Goal: Task Accomplishment & Management: Use online tool/utility

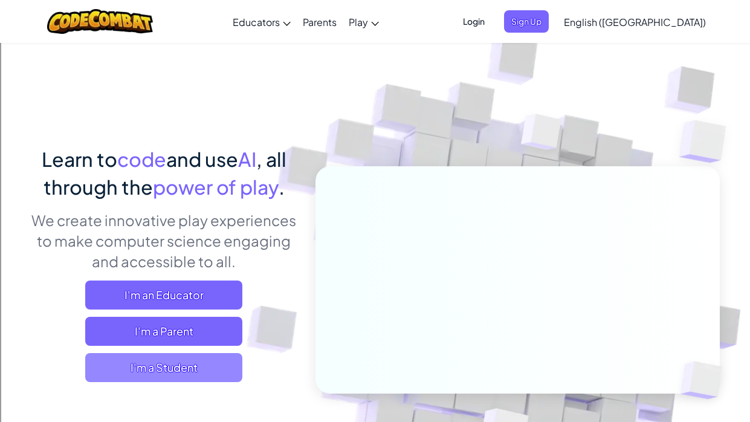
click at [198, 371] on span "I'm a Student" at bounding box center [163, 367] width 157 height 29
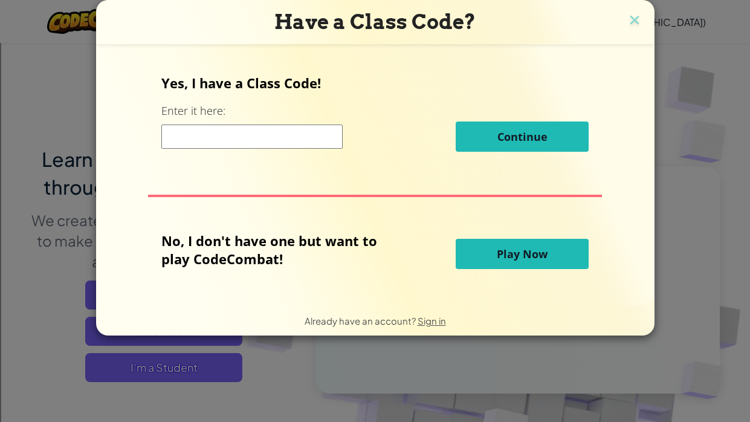
click at [213, 373] on div "Have a Class Code? Yes, I have a Class Code! Enter it here: Continue No, I don'…" at bounding box center [375, 211] width 750 height 422
click at [538, 263] on button "Play Now" at bounding box center [521, 254] width 133 height 30
click at [519, 257] on span "Play Now" at bounding box center [521, 253] width 51 height 14
click at [509, 249] on span "Play Now" at bounding box center [521, 253] width 51 height 14
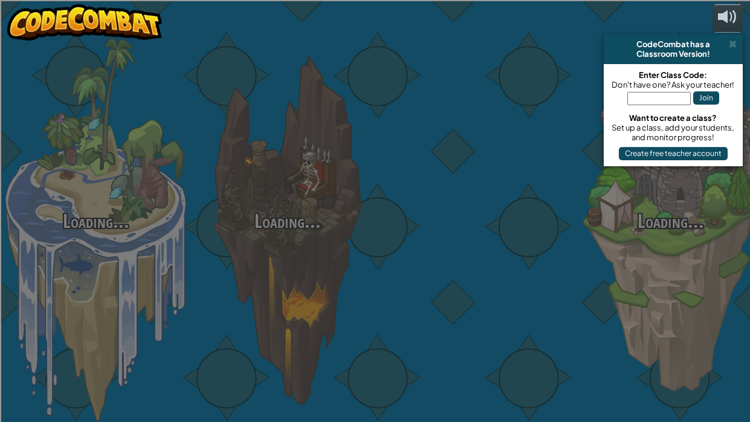
click at [522, 261] on div at bounding box center [478, 191] width 191 height 383
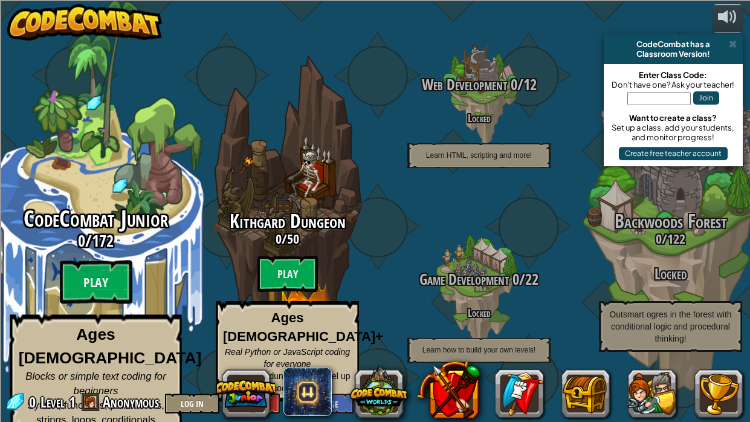
click at [97, 237] on span "172" at bounding box center [103, 241] width 22 height 22
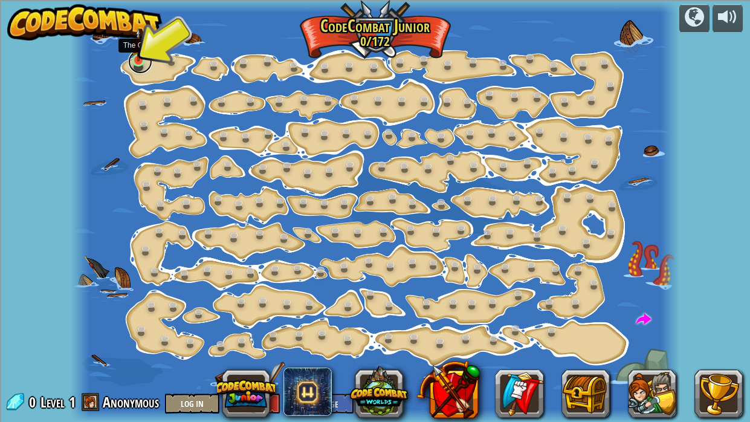
click at [138, 62] on link at bounding box center [140, 62] width 24 height 24
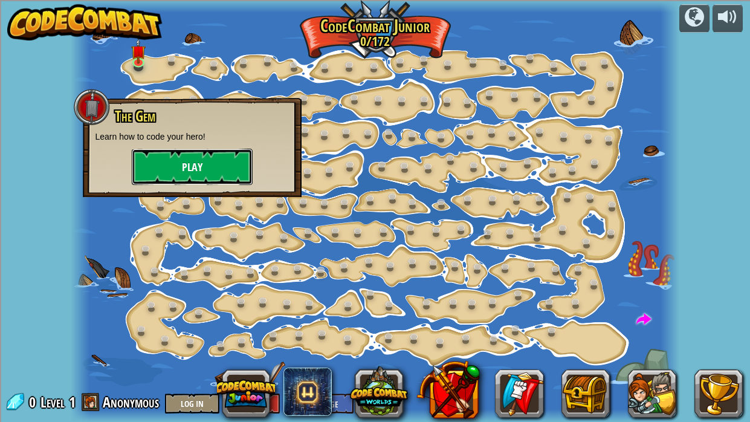
click at [188, 161] on button "Play" at bounding box center [192, 167] width 121 height 36
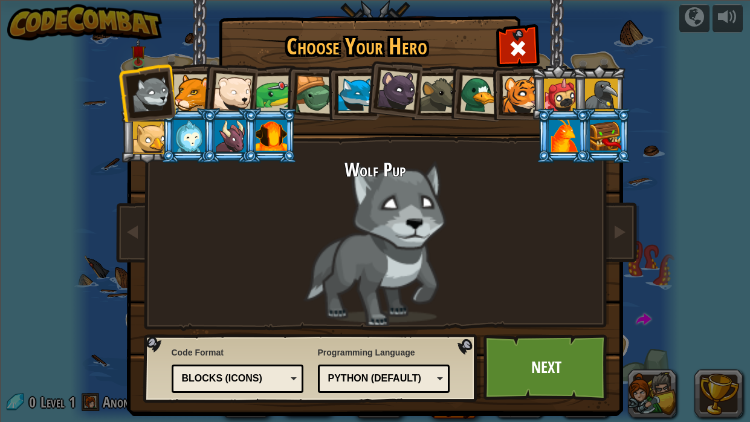
click at [230, 89] on div at bounding box center [233, 93] width 40 height 40
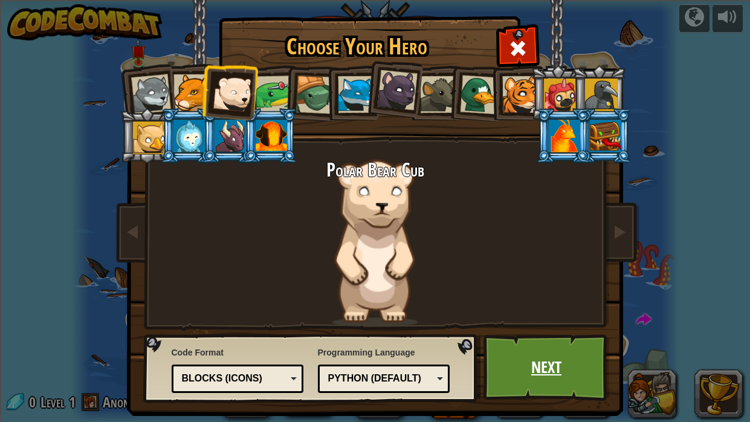
click at [566, 382] on link "Next" at bounding box center [546, 367] width 126 height 66
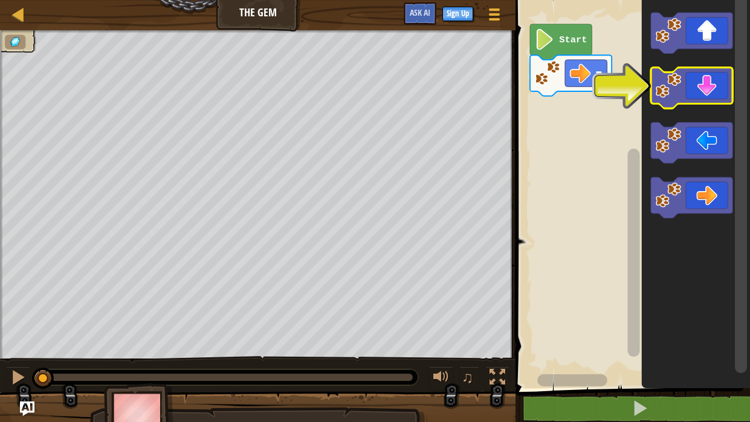
click at [704, 83] on icon "Blockly Workspace" at bounding box center [691, 88] width 82 height 41
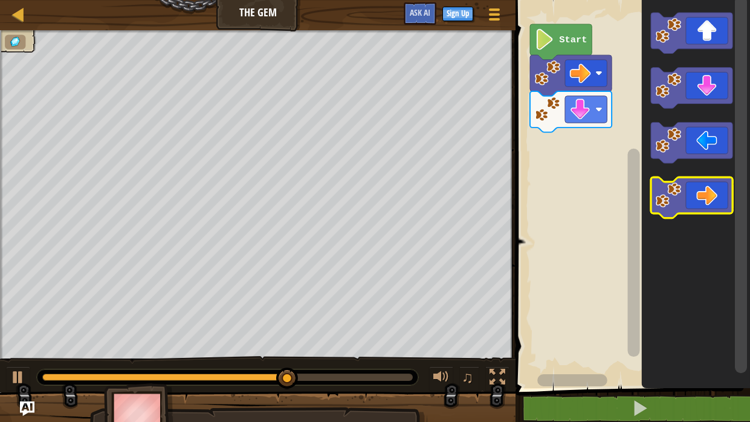
click at [704, 182] on icon "Blockly Workspace" at bounding box center [691, 197] width 82 height 41
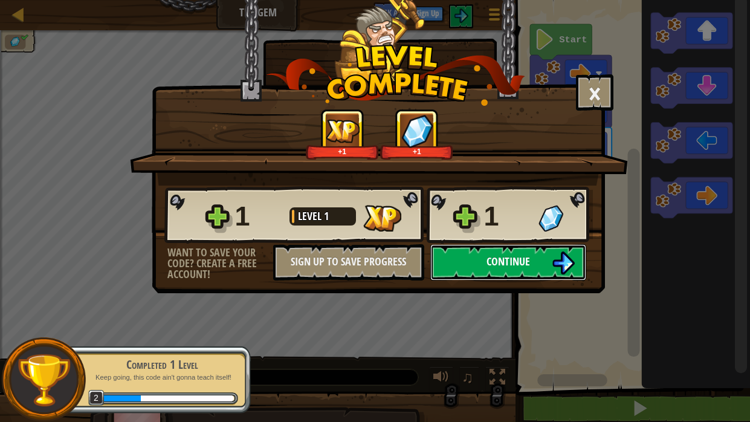
click at [556, 267] on img at bounding box center [562, 262] width 23 height 23
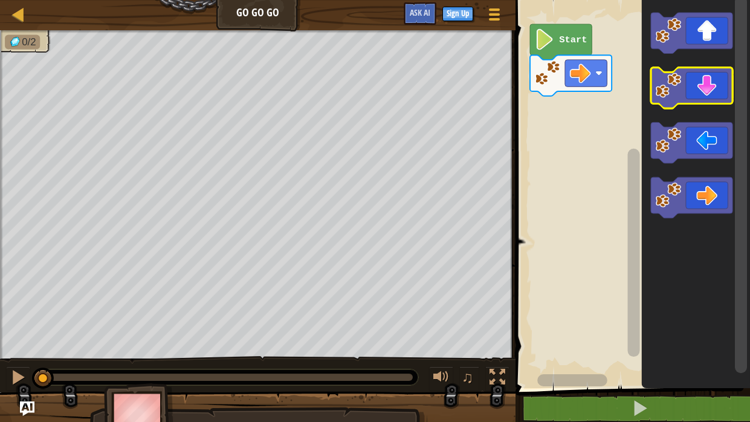
click at [690, 89] on icon "Blockly Workspace" at bounding box center [691, 88] width 82 height 41
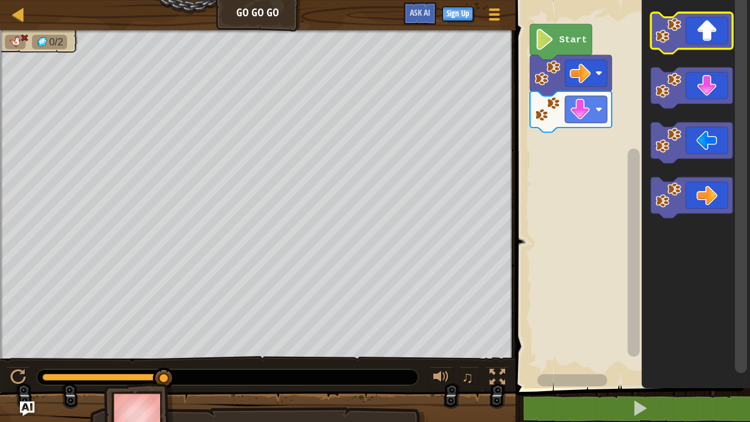
click at [679, 18] on image "Blockly Workspace" at bounding box center [667, 30] width 25 height 25
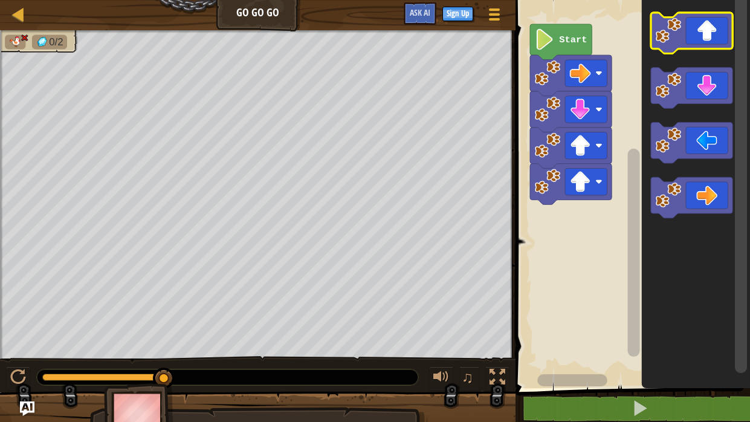
click at [679, 18] on image "Blockly Workspace" at bounding box center [667, 30] width 25 height 25
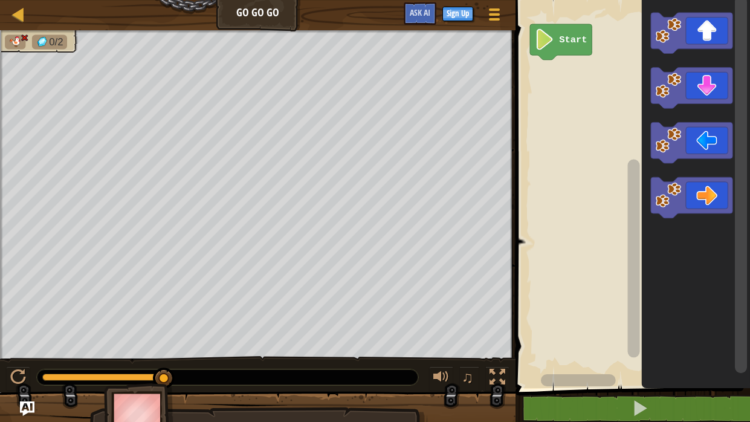
click at [540, 46] on image "Blockly Workspace" at bounding box center [545, 39] width 20 height 21
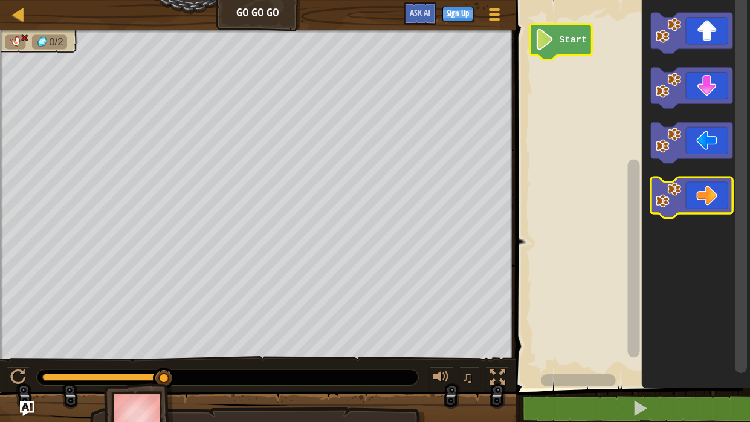
click at [696, 198] on icon "Blockly Workspace" at bounding box center [691, 197] width 82 height 41
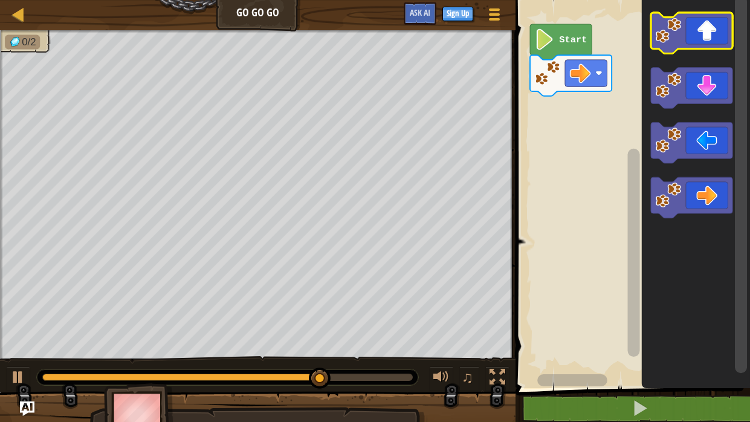
click at [678, 38] on image "Blockly Workspace" at bounding box center [667, 30] width 25 height 25
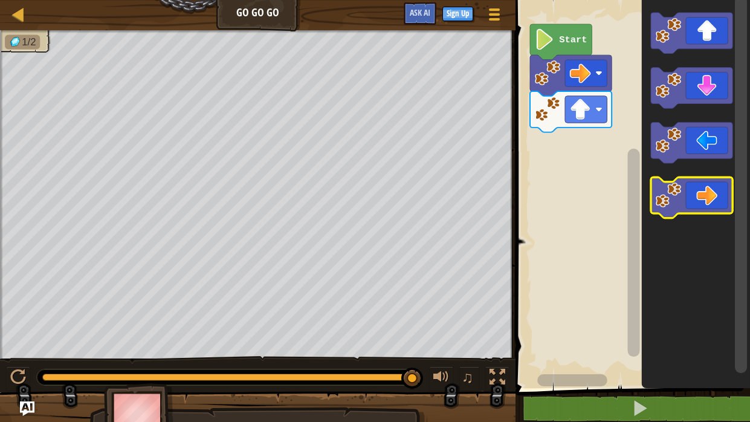
click at [710, 184] on icon "Blockly Workspace" at bounding box center [691, 197] width 82 height 41
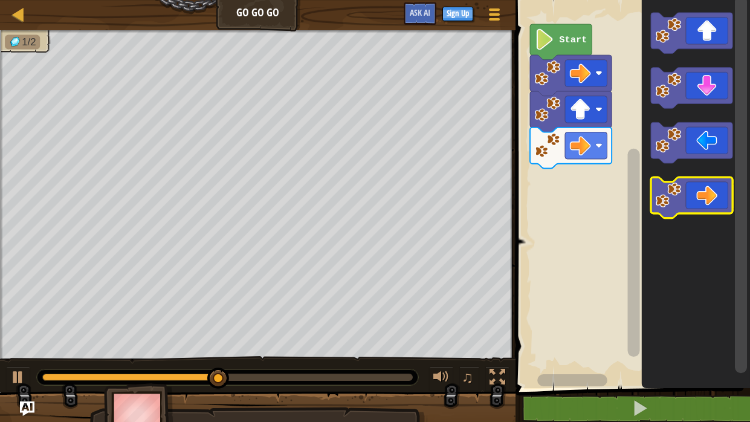
click at [710, 184] on icon "Blockly Workspace" at bounding box center [691, 197] width 82 height 41
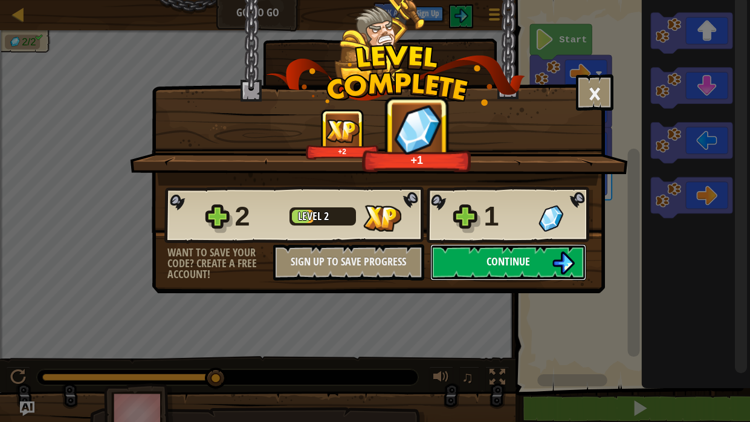
click at [563, 266] on img at bounding box center [562, 262] width 23 height 23
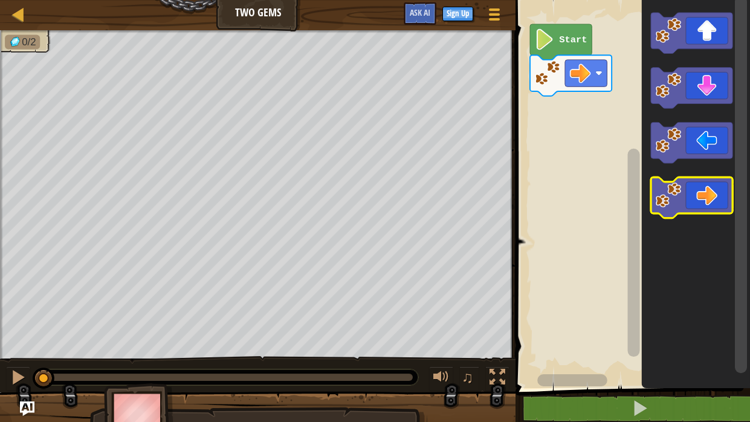
click at [669, 196] on image "Blockly Workspace" at bounding box center [667, 194] width 25 height 25
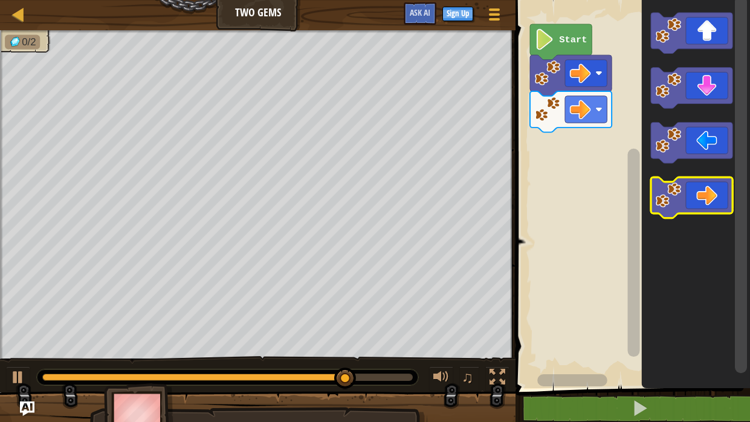
click at [693, 204] on icon "Blockly Workspace" at bounding box center [691, 197] width 82 height 41
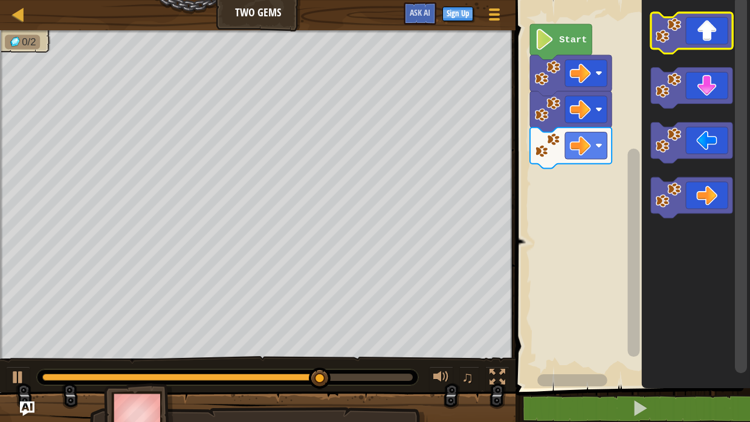
click at [682, 39] on icon "Blockly Workspace" at bounding box center [691, 33] width 82 height 41
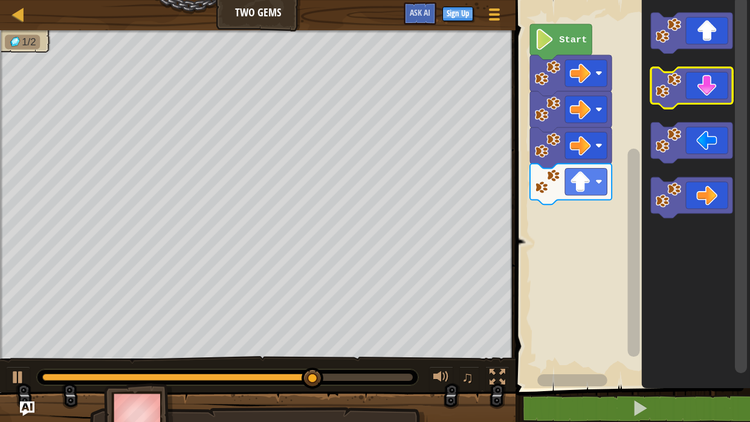
click at [676, 95] on image "Blockly Workspace" at bounding box center [667, 84] width 25 height 25
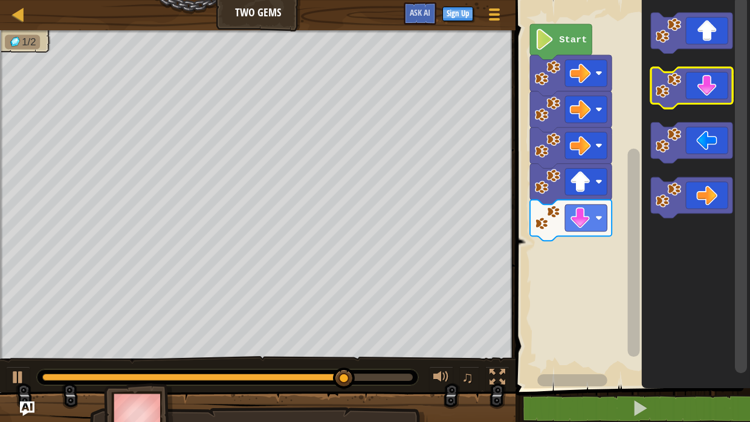
click at [676, 95] on image "Blockly Workspace" at bounding box center [667, 84] width 25 height 25
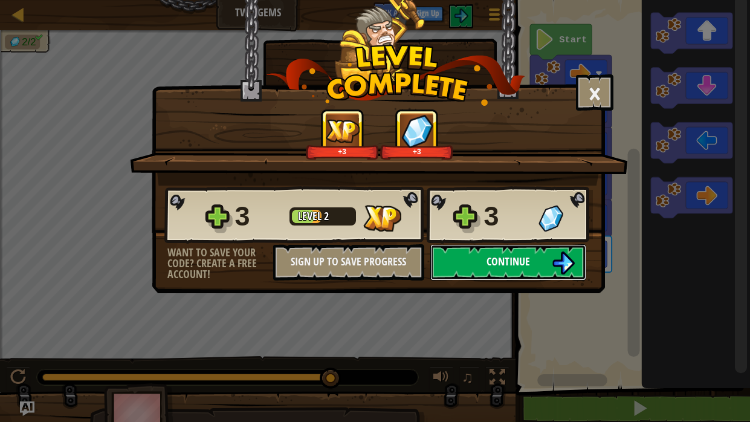
click at [515, 257] on span "Continue" at bounding box center [507, 261] width 43 height 15
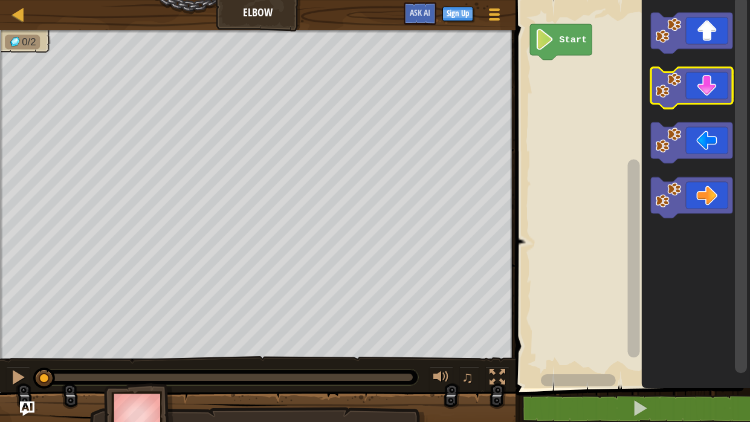
click at [677, 72] on image "Blockly Workspace" at bounding box center [667, 84] width 25 height 25
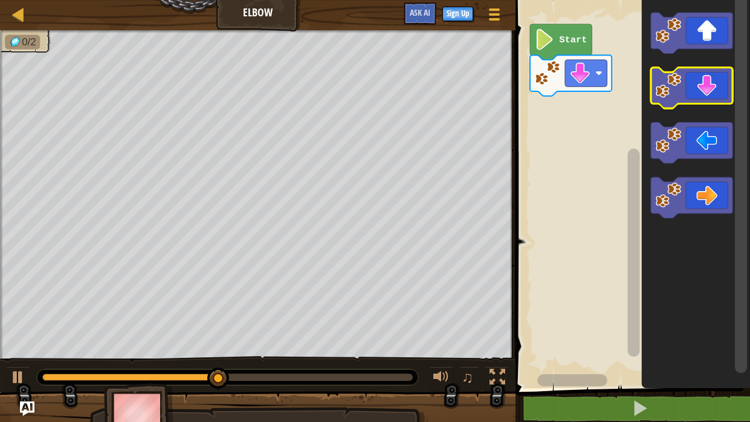
click at [677, 72] on image "Blockly Workspace" at bounding box center [667, 84] width 25 height 25
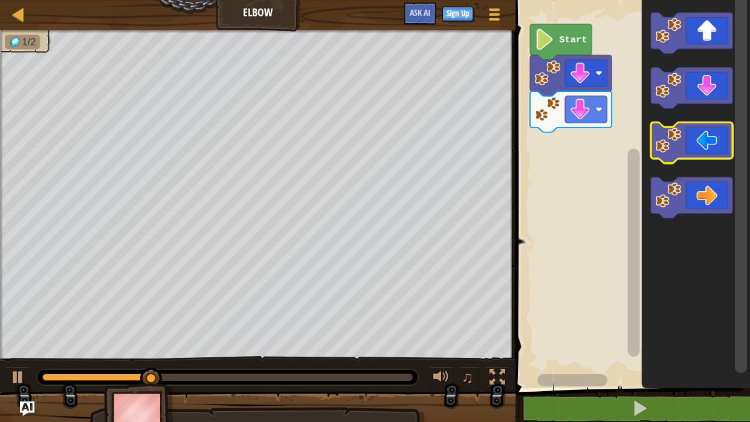
click at [679, 148] on image "Blockly Workspace" at bounding box center [667, 139] width 25 height 25
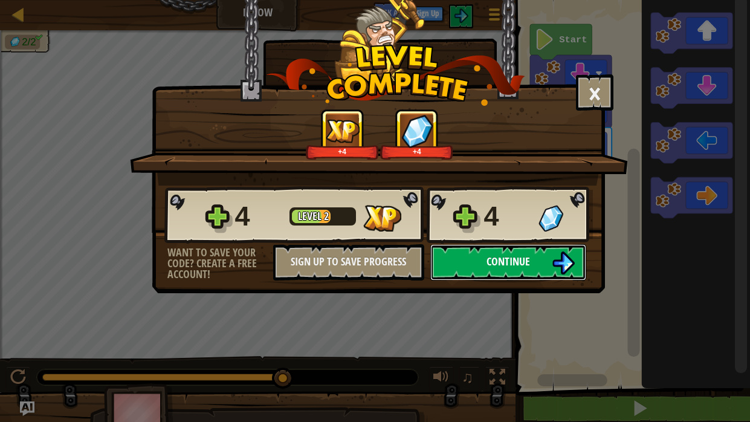
click at [544, 252] on button "Continue" at bounding box center [508, 262] width 156 height 36
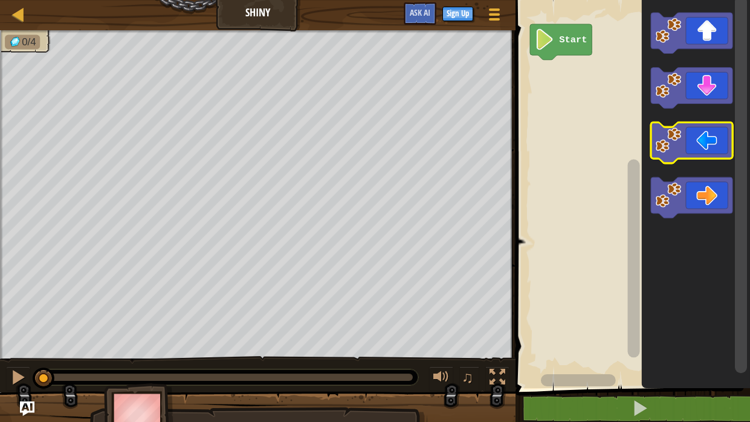
click at [693, 135] on icon "Blockly Workspace" at bounding box center [691, 142] width 82 height 41
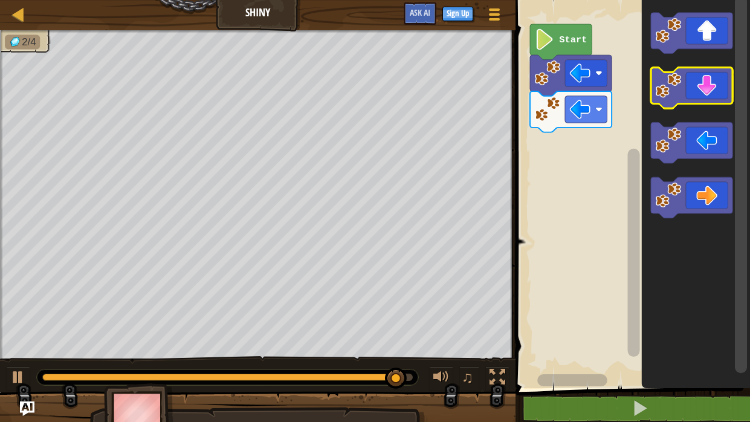
click at [702, 77] on icon "Blockly Workspace" at bounding box center [691, 88] width 82 height 41
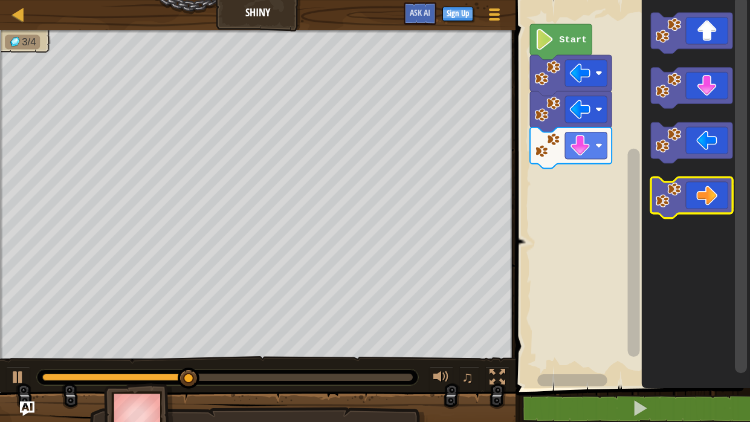
click at [708, 191] on icon "Blockly Workspace" at bounding box center [691, 197] width 82 height 41
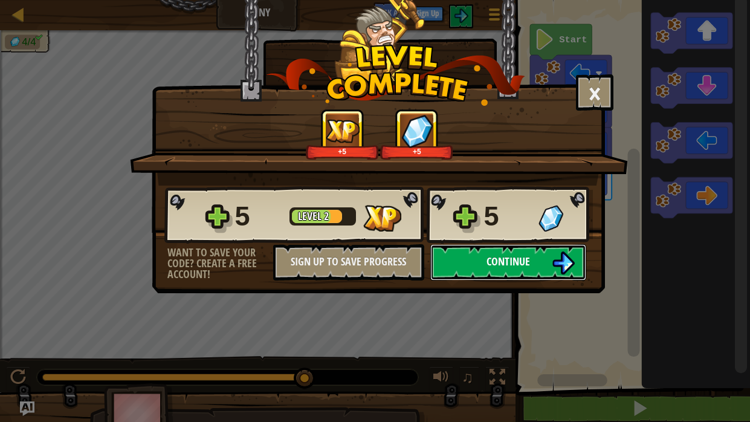
click at [559, 263] on img at bounding box center [562, 262] width 23 height 23
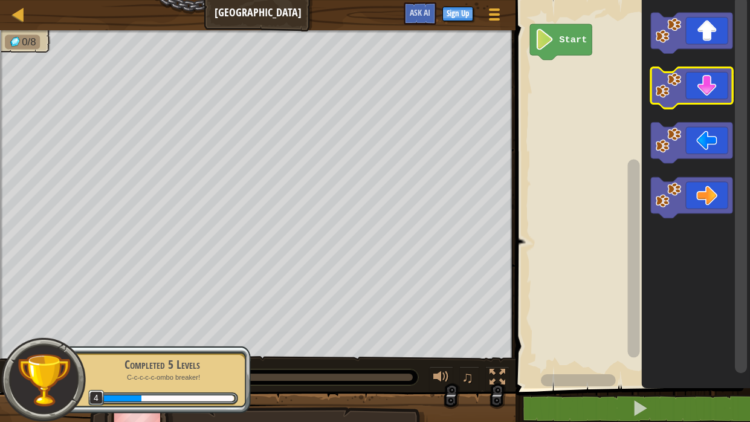
click at [696, 97] on icon "Blockly Workspace" at bounding box center [691, 88] width 82 height 41
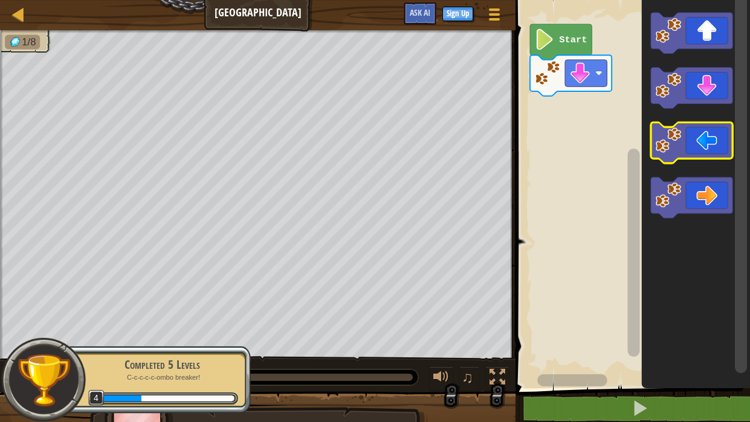
click at [690, 144] on icon "Blockly Workspace" at bounding box center [691, 142] width 82 height 41
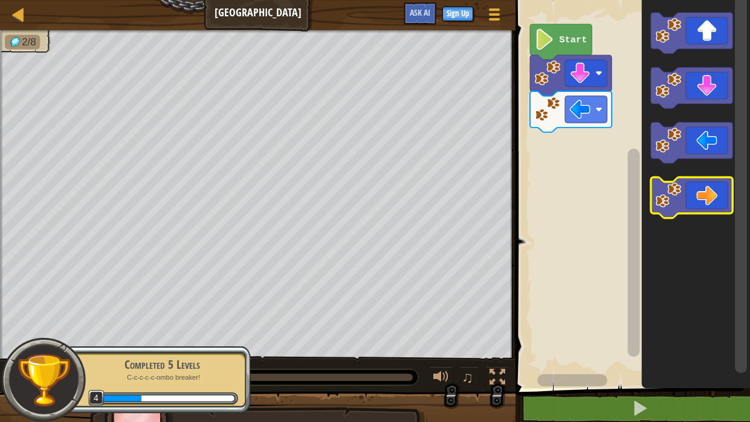
click at [701, 190] on icon "Blockly Workspace" at bounding box center [691, 197] width 82 height 41
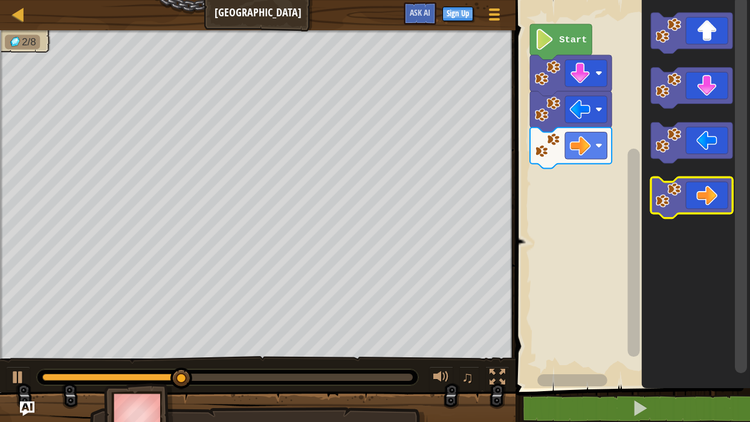
click at [701, 190] on icon "Blockly Workspace" at bounding box center [691, 197] width 82 height 41
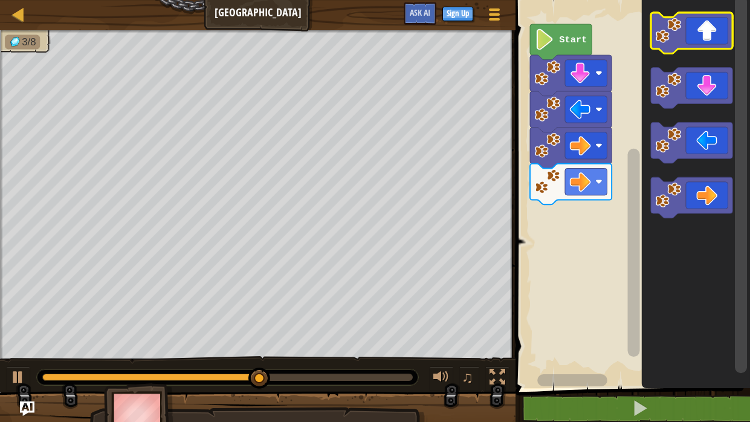
click at [708, 18] on icon "Blockly Workspace" at bounding box center [691, 33] width 82 height 41
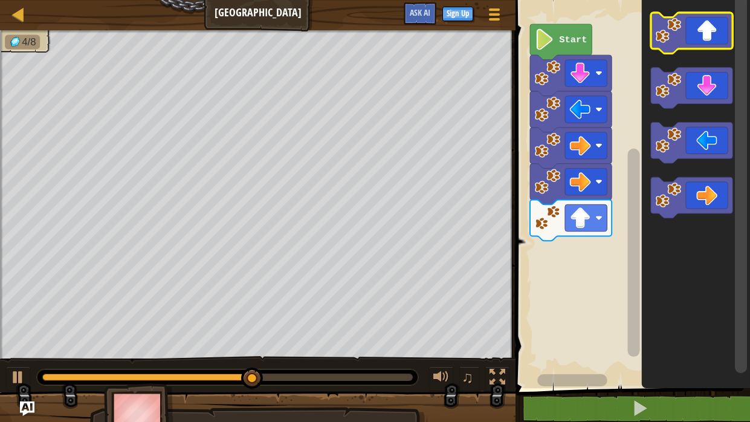
click at [708, 18] on icon "Blockly Workspace" at bounding box center [691, 33] width 82 height 41
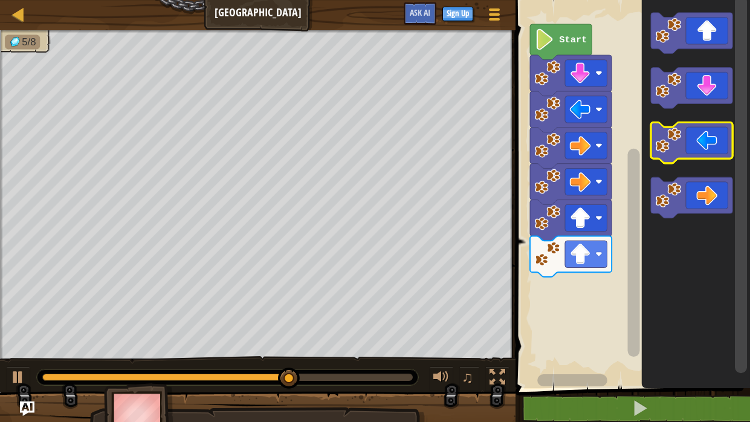
click at [688, 133] on icon "Blockly Workspace" at bounding box center [691, 142] width 82 height 41
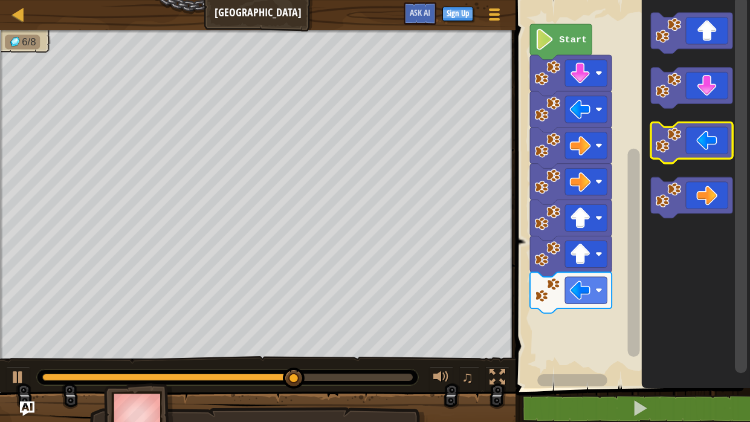
click at [688, 133] on icon "Blockly Workspace" at bounding box center [691, 142] width 82 height 41
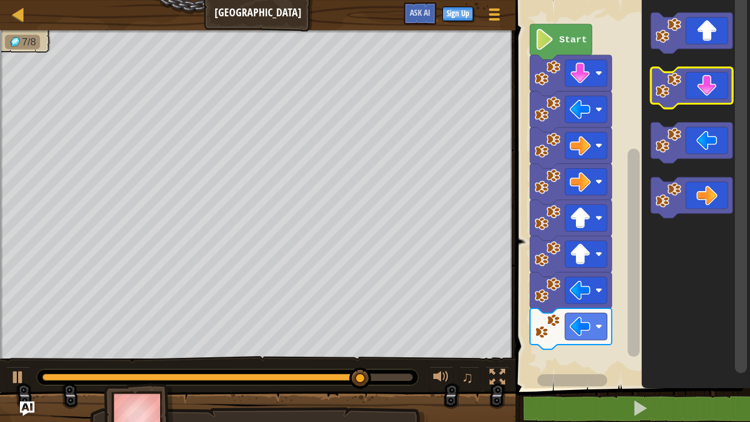
click at [708, 75] on icon "Blockly Workspace" at bounding box center [691, 88] width 82 height 41
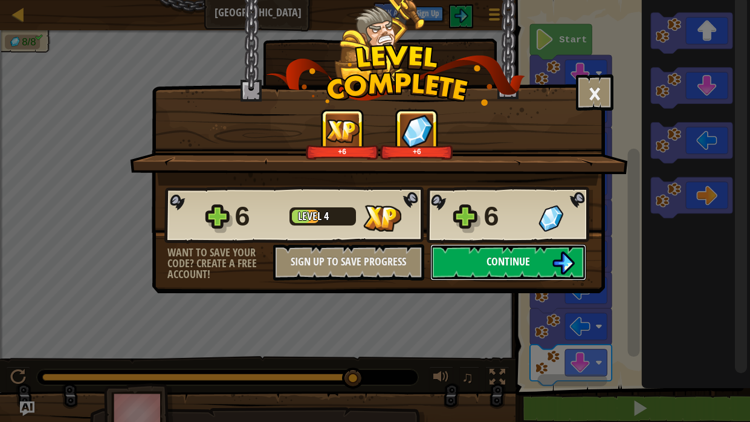
click at [541, 260] on button "Continue" at bounding box center [508, 262] width 156 height 36
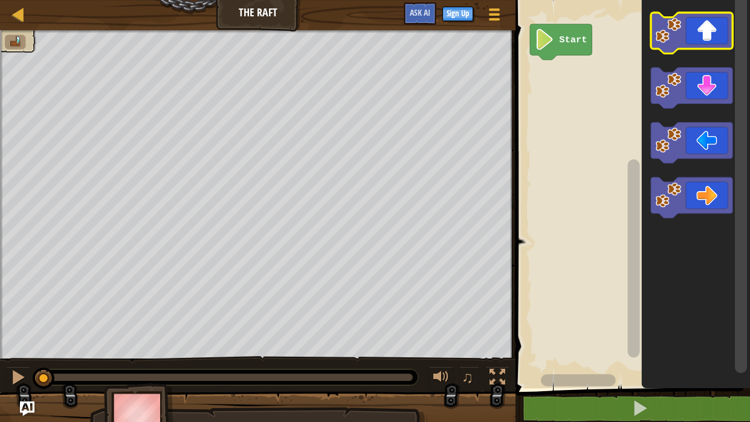
click at [675, 29] on image "Blockly Workspace" at bounding box center [667, 30] width 25 height 25
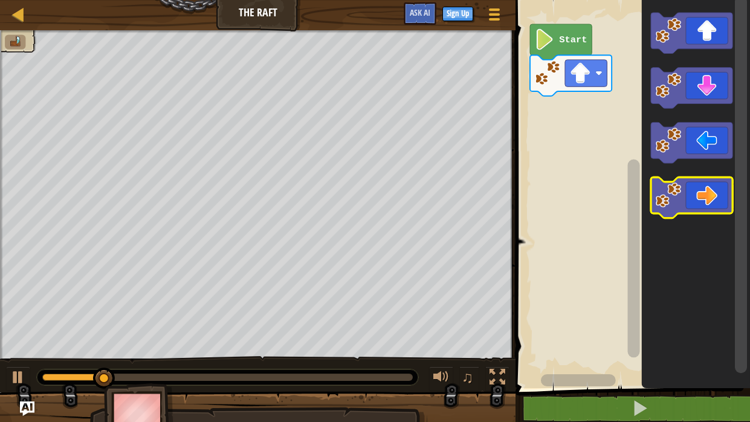
click at [684, 191] on icon "Blockly Workspace" at bounding box center [691, 197] width 82 height 41
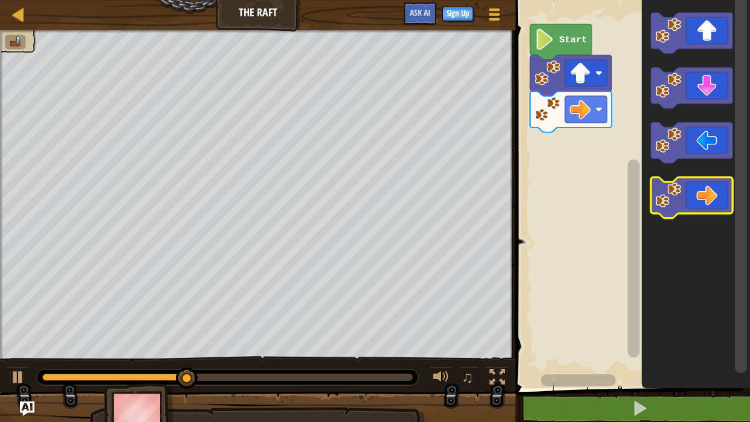
click at [684, 191] on icon "Blockly Workspace" at bounding box center [691, 197] width 82 height 41
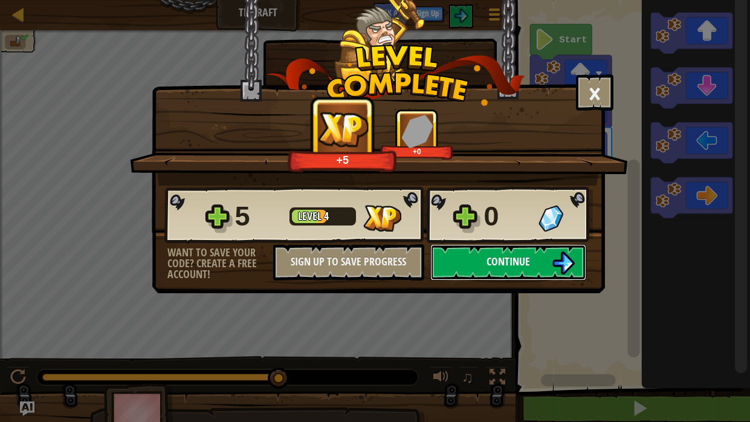
click at [530, 245] on button "Continue" at bounding box center [508, 262] width 156 height 36
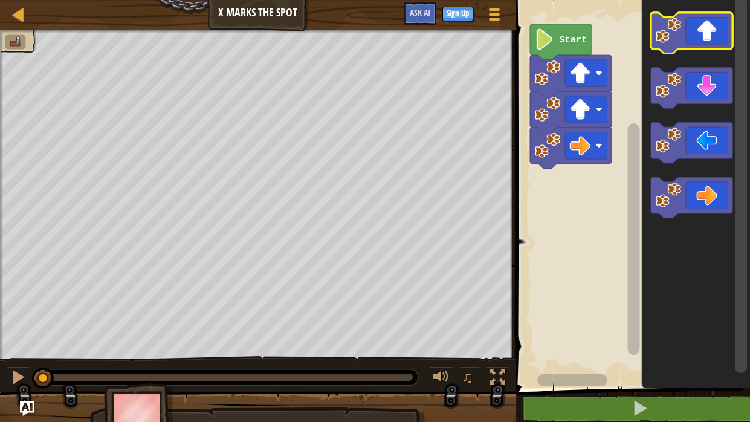
click at [718, 22] on icon "Blockly Workspace" at bounding box center [691, 33] width 82 height 41
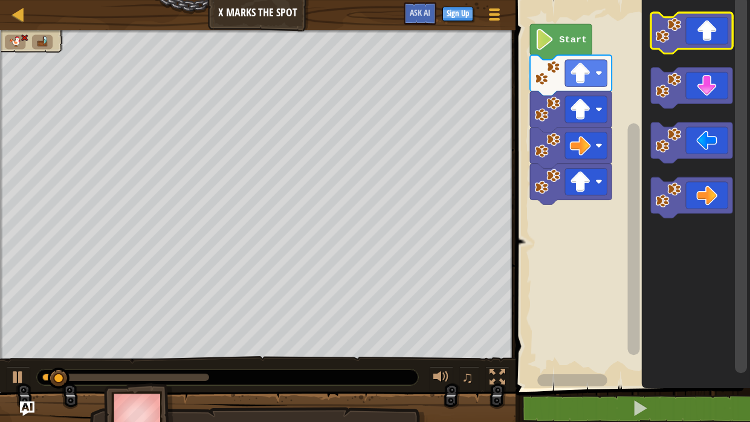
click at [718, 22] on icon "Blockly Workspace" at bounding box center [691, 33] width 82 height 41
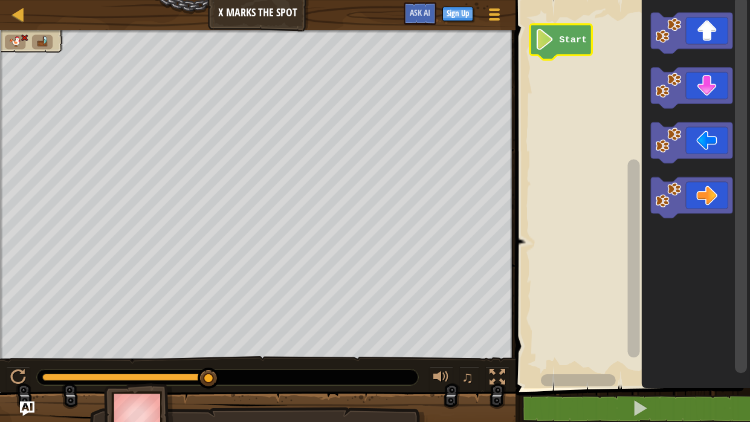
click at [545, 41] on image "Blockly Workspace" at bounding box center [545, 39] width 20 height 21
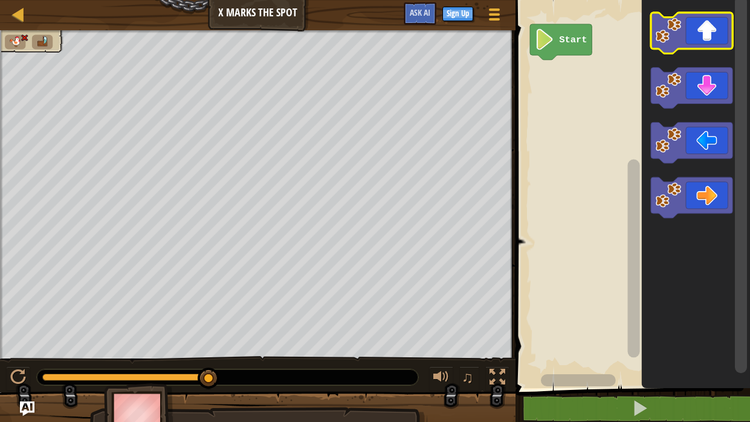
click at [699, 31] on icon "Blockly Workspace" at bounding box center [691, 33] width 82 height 41
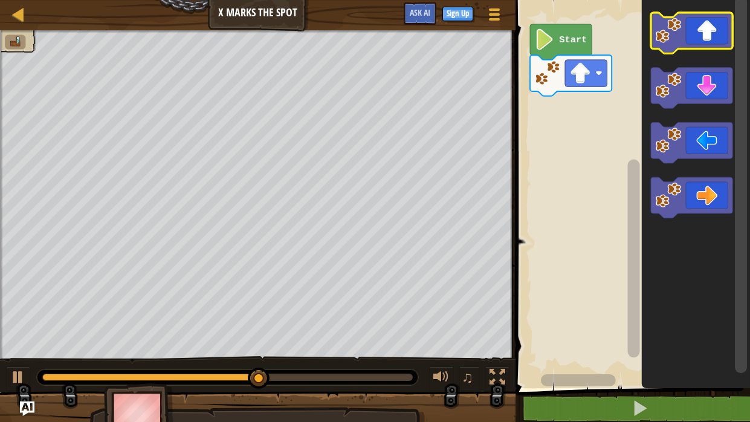
click at [709, 28] on icon "Blockly Workspace" at bounding box center [691, 33] width 82 height 41
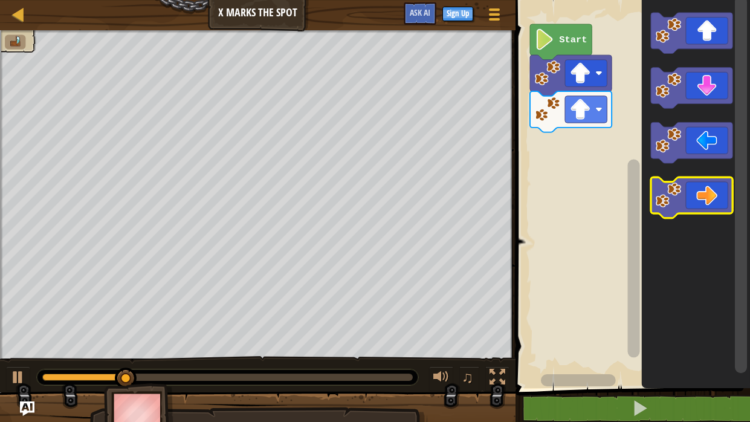
click at [698, 201] on icon "Blockly Workspace" at bounding box center [691, 197] width 82 height 41
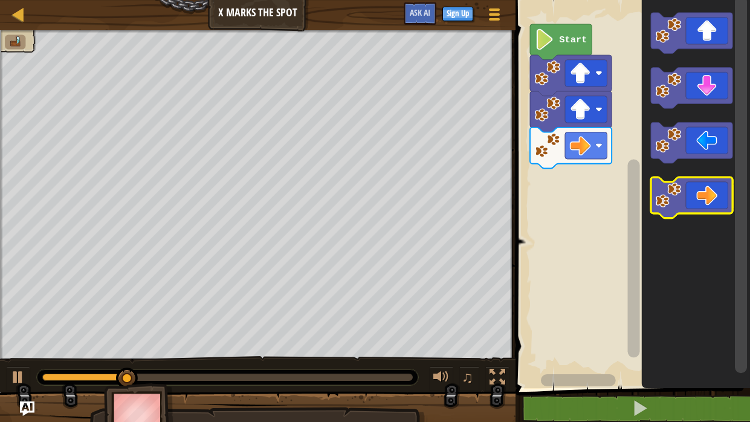
click at [698, 201] on icon "Blockly Workspace" at bounding box center [691, 197] width 82 height 41
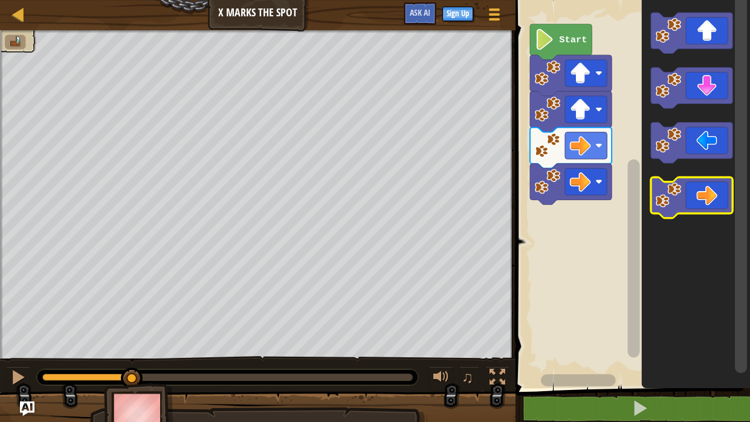
click at [698, 201] on icon "Blockly Workspace" at bounding box center [691, 197] width 82 height 41
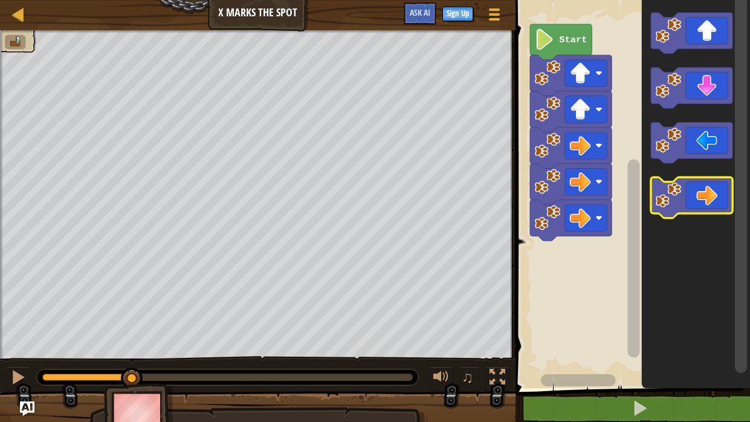
click at [698, 201] on icon "Blockly Workspace" at bounding box center [691, 197] width 82 height 41
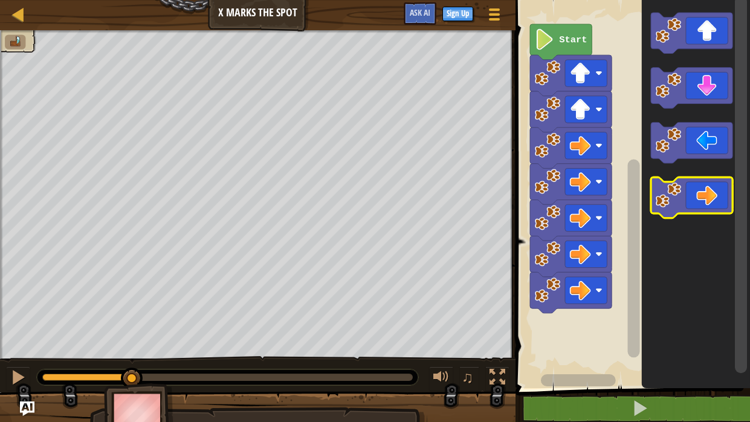
click at [698, 201] on icon "Blockly Workspace" at bounding box center [691, 197] width 82 height 41
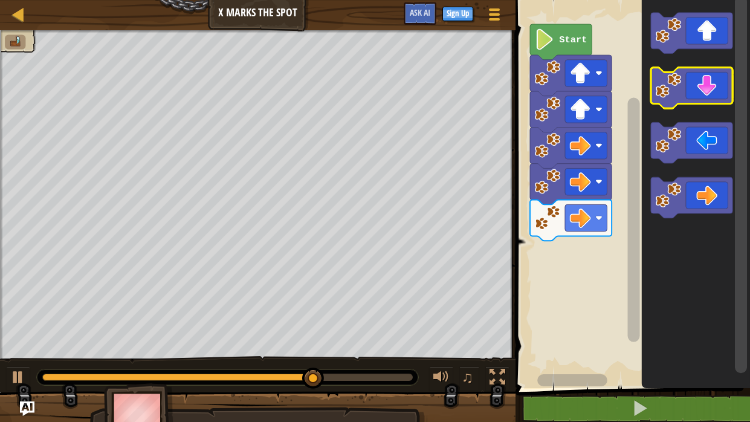
click at [708, 99] on icon "Blockly Workspace" at bounding box center [691, 88] width 82 height 41
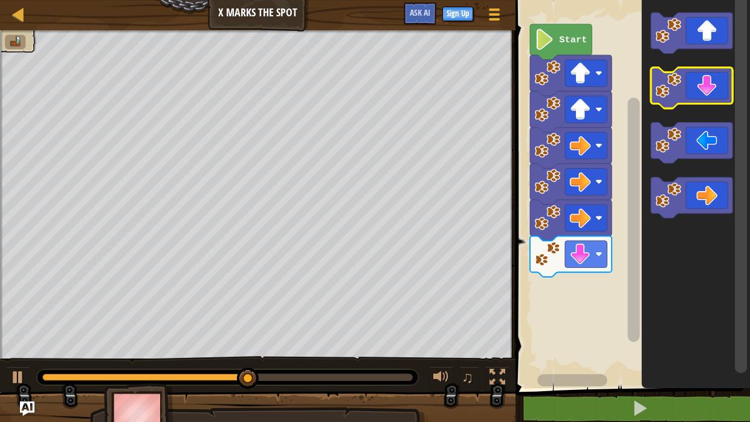
click at [708, 99] on icon "Blockly Workspace" at bounding box center [691, 88] width 82 height 41
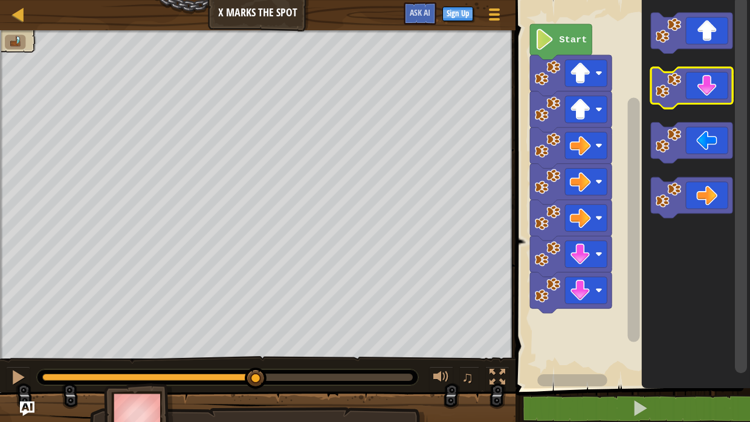
click at [708, 99] on icon "Blockly Workspace" at bounding box center [691, 88] width 82 height 41
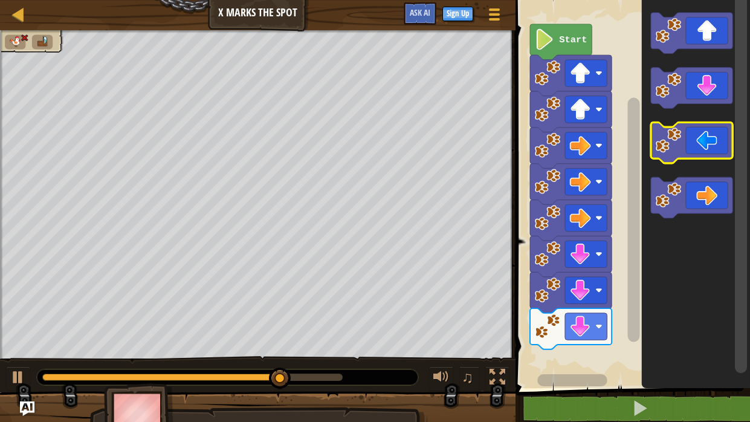
click at [687, 140] on icon "Blockly Workspace" at bounding box center [691, 142] width 82 height 41
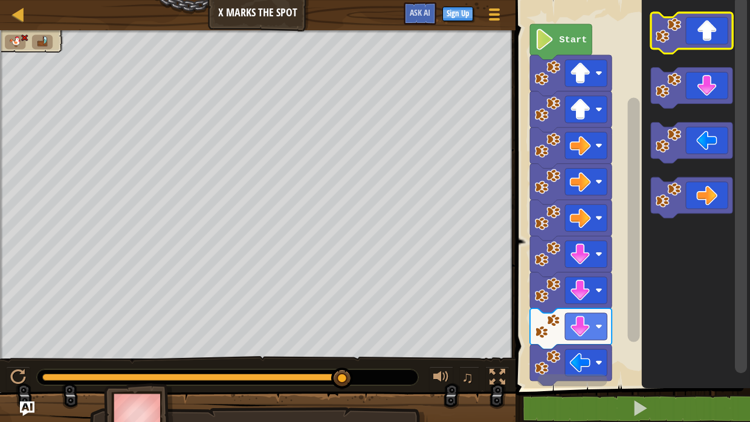
click at [710, 25] on icon "Blockly Workspace" at bounding box center [691, 33] width 82 height 41
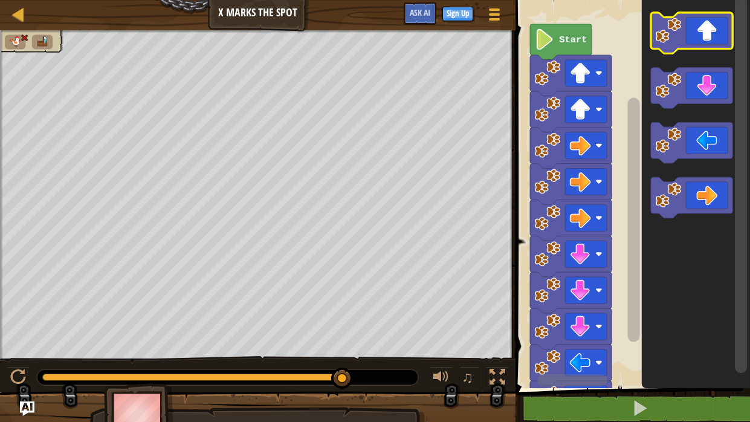
click at [710, 25] on icon "Blockly Workspace" at bounding box center [691, 33] width 82 height 41
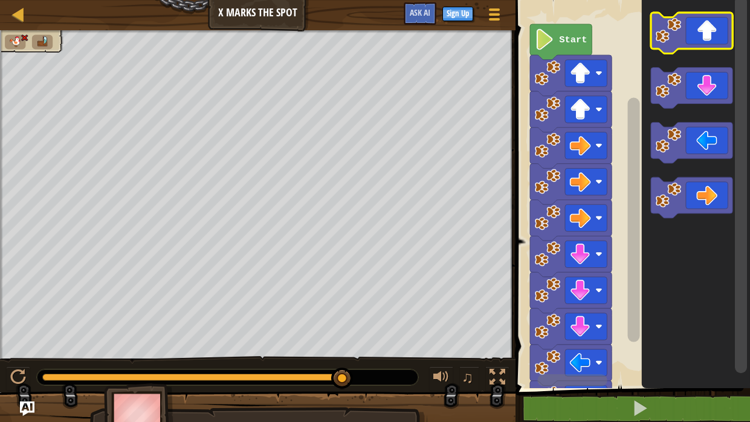
click at [710, 25] on icon "Blockly Workspace" at bounding box center [691, 33] width 82 height 41
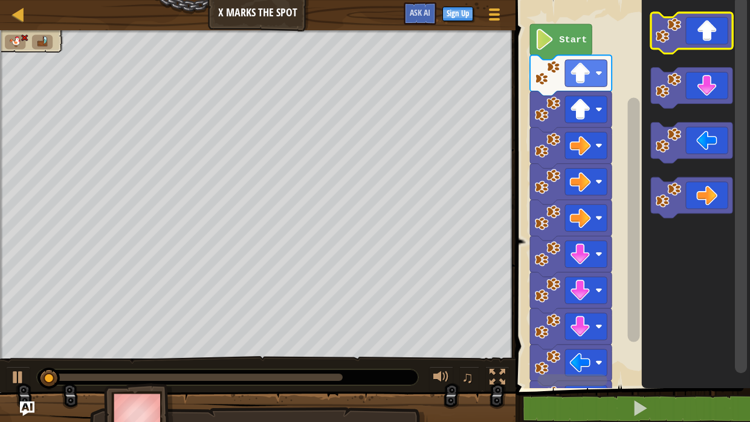
click at [695, 22] on icon "Blockly Workspace" at bounding box center [691, 33] width 82 height 41
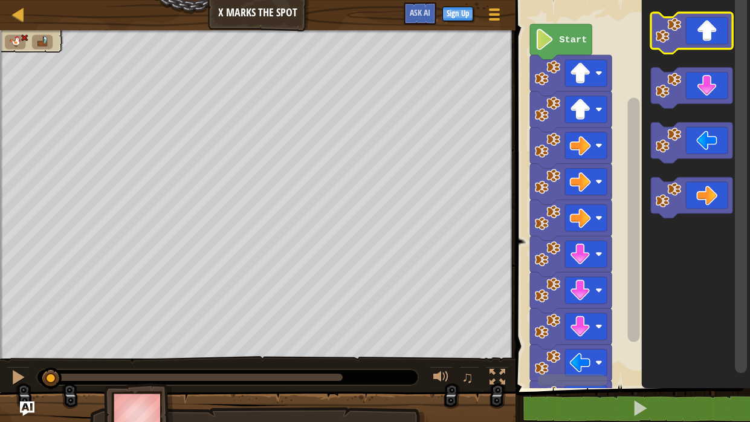
click at [695, 22] on icon "Blockly Workspace" at bounding box center [691, 33] width 82 height 41
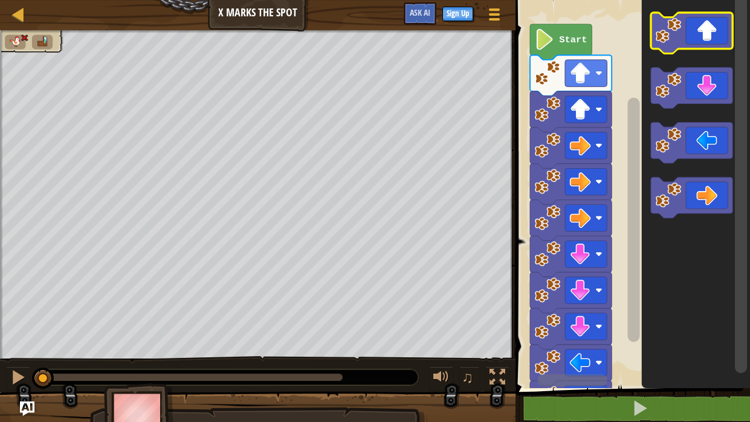
click at [695, 22] on icon "Blockly Workspace" at bounding box center [691, 33] width 82 height 41
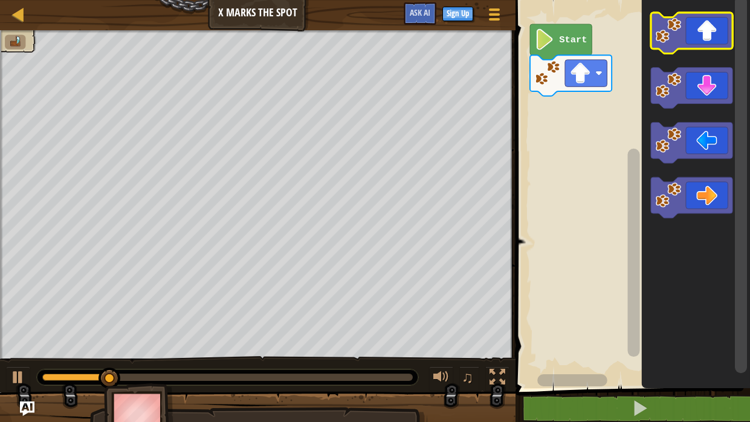
click at [690, 38] on icon "Blockly Workspace" at bounding box center [691, 33] width 82 height 41
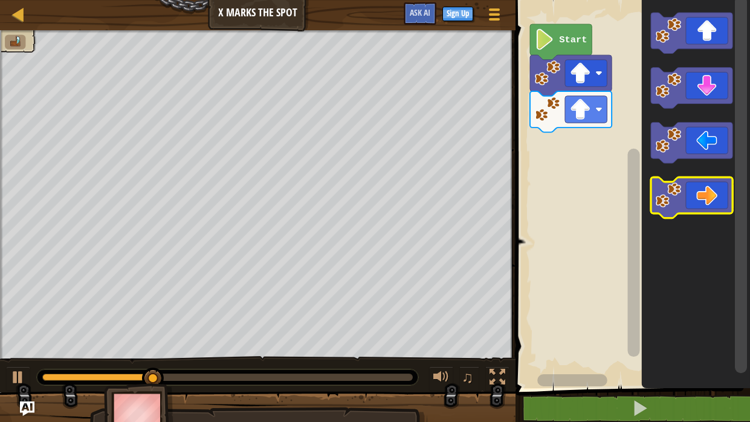
click at [700, 200] on icon "Blockly Workspace" at bounding box center [691, 197] width 82 height 41
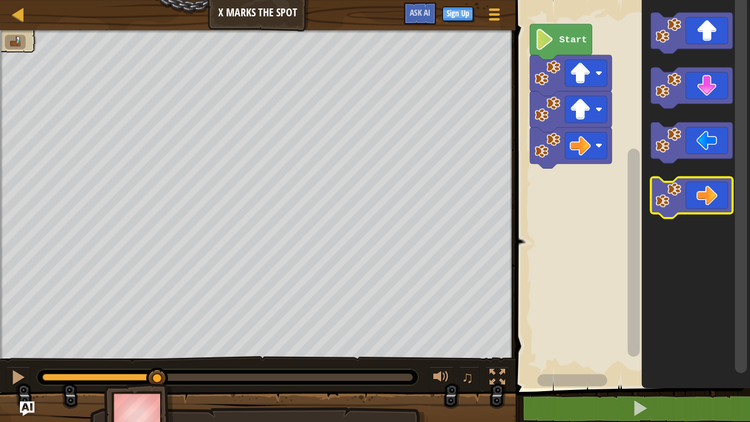
click at [700, 200] on icon "Blockly Workspace" at bounding box center [691, 197] width 82 height 41
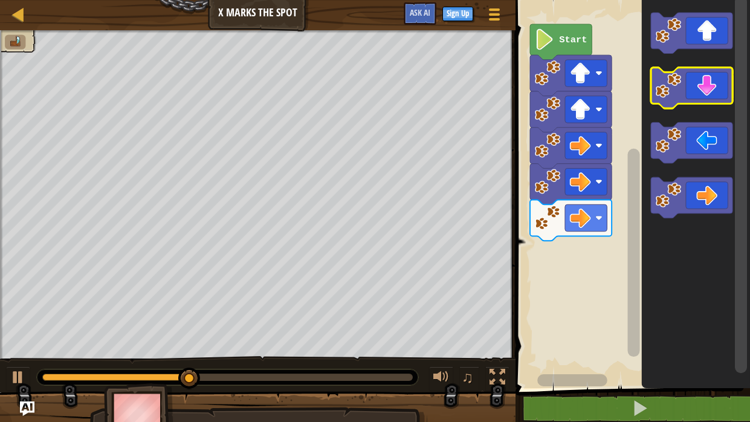
click at [693, 89] on icon "Blockly Workspace" at bounding box center [691, 88] width 82 height 41
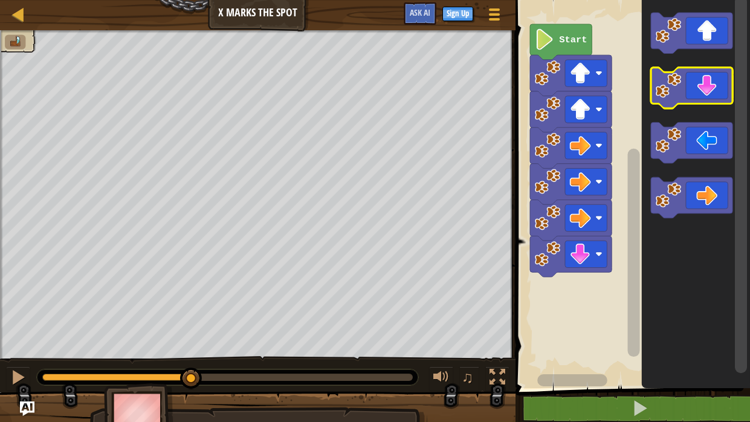
click at [693, 89] on icon "Blockly Workspace" at bounding box center [691, 88] width 82 height 41
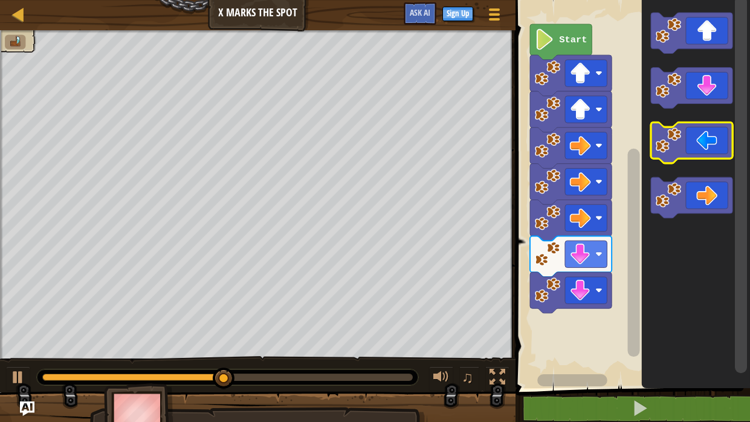
click at [682, 144] on icon "Blockly Workspace" at bounding box center [691, 142] width 82 height 41
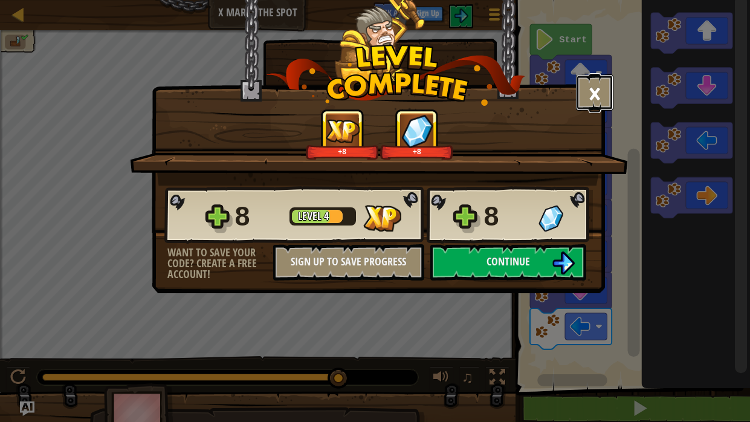
click at [593, 94] on button "×" at bounding box center [594, 92] width 37 height 36
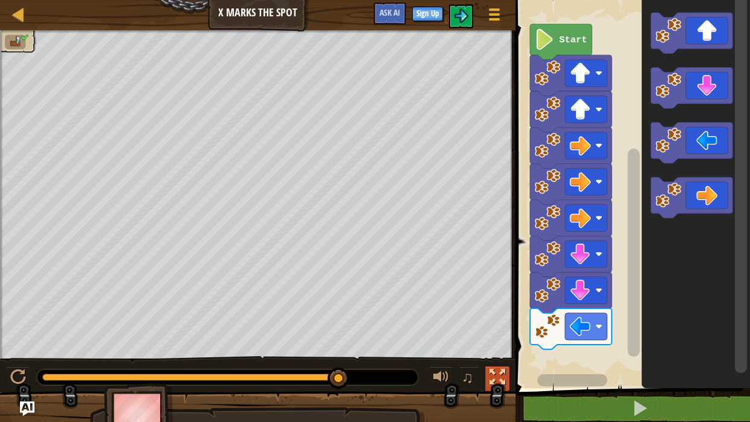
click at [502, 377] on div at bounding box center [497, 377] width 16 height 16
click at [553, 40] on image "Blockly Workspace" at bounding box center [545, 39] width 20 height 21
click at [541, 37] on image "Blockly Workspace" at bounding box center [545, 39] width 20 height 21
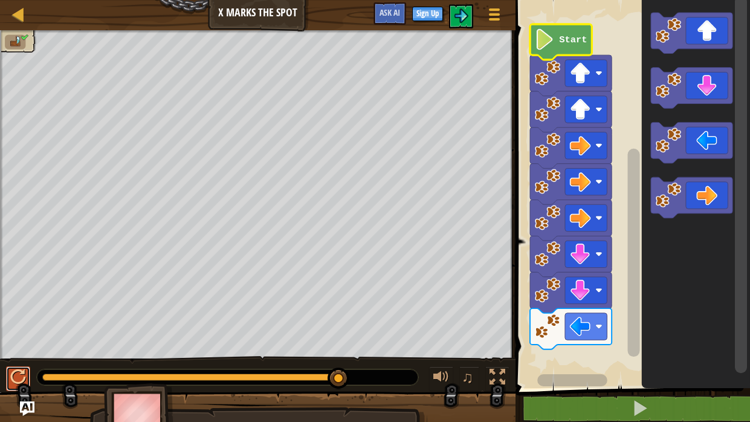
click at [17, 369] on div at bounding box center [18, 377] width 16 height 16
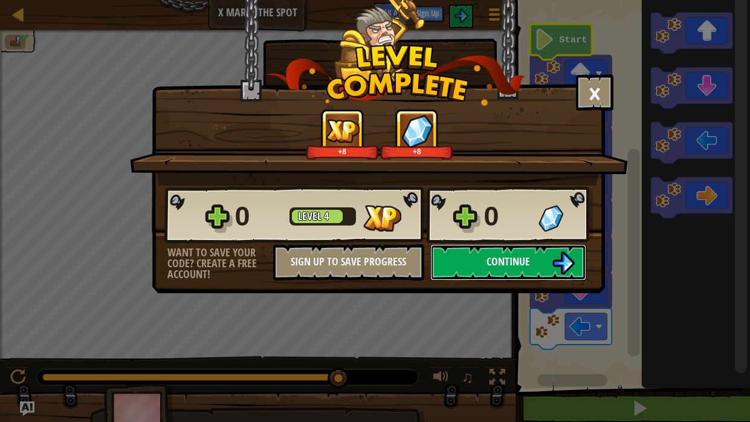
click at [553, 260] on img at bounding box center [562, 262] width 23 height 23
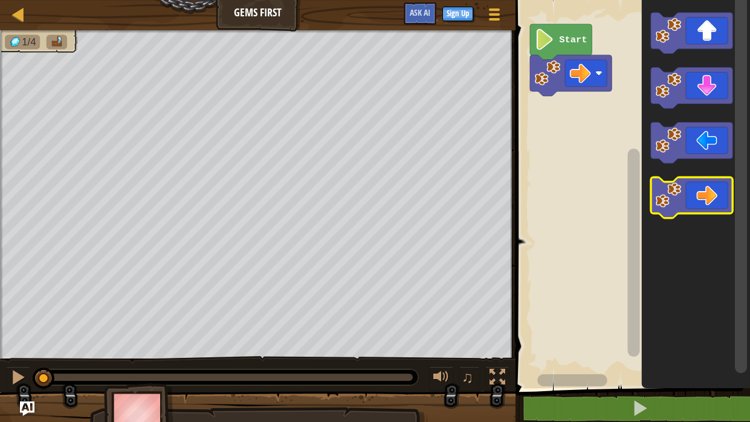
click at [680, 195] on image "Blockly Workspace" at bounding box center [667, 194] width 25 height 25
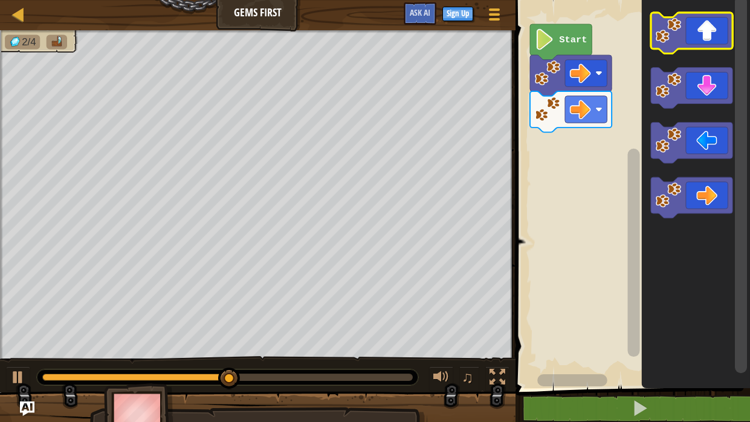
click at [687, 34] on icon "Blockly Workspace" at bounding box center [691, 33] width 82 height 41
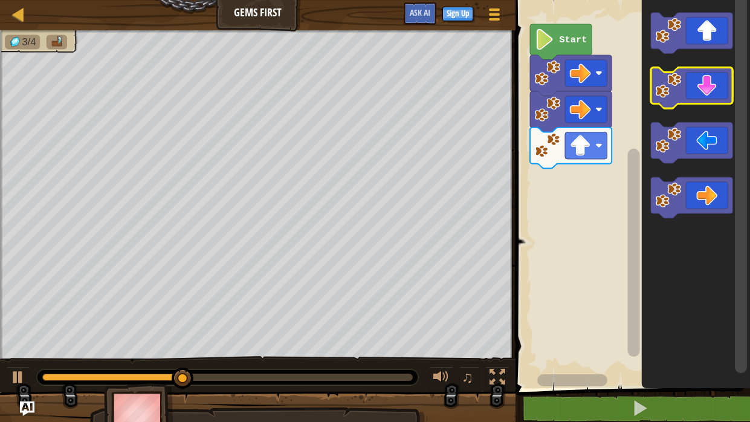
click at [701, 86] on icon "Blockly Workspace" at bounding box center [691, 88] width 82 height 41
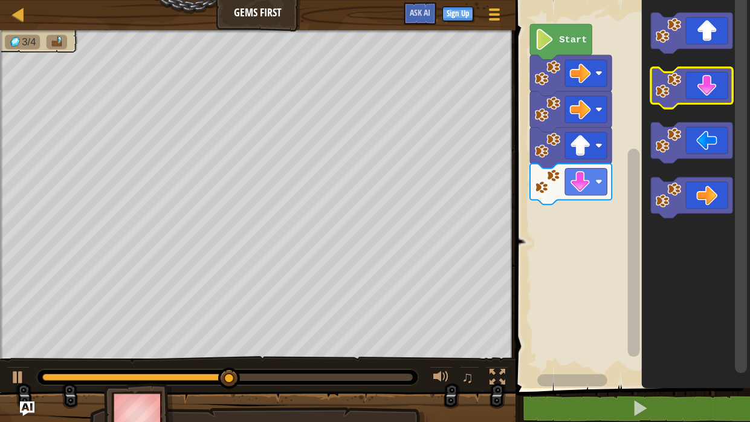
click at [701, 86] on icon "Blockly Workspace" at bounding box center [691, 88] width 82 height 41
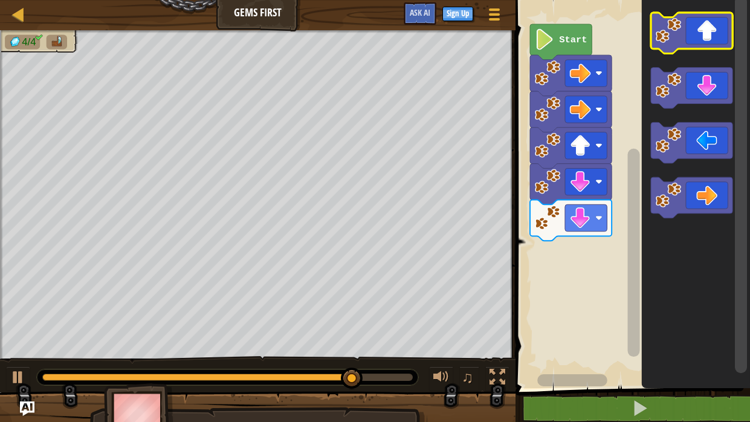
click at [693, 20] on icon "Blockly Workspace" at bounding box center [691, 33] width 82 height 41
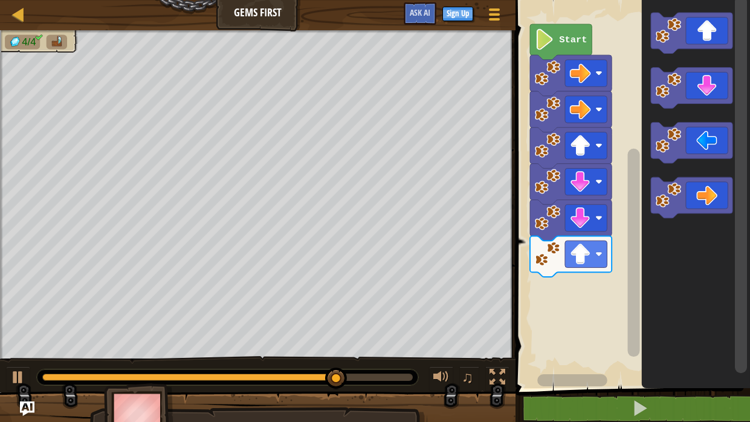
click at [672, 315] on icon "Blockly Workspace" at bounding box center [695, 191] width 108 height 394
click at [707, 194] on icon "Blockly Workspace" at bounding box center [691, 197] width 82 height 41
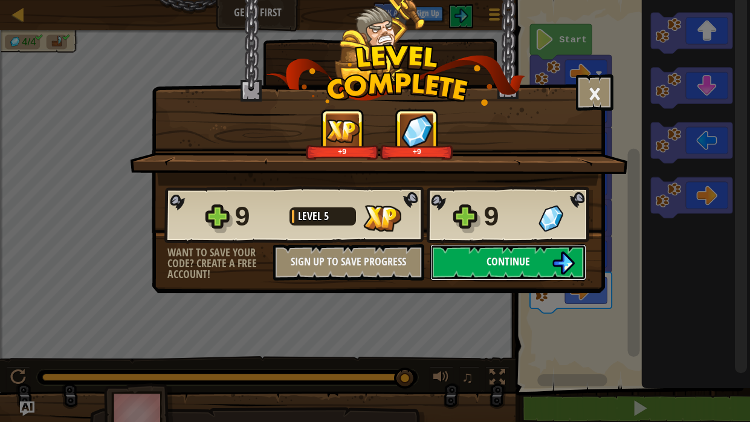
click at [541, 256] on button "Continue" at bounding box center [508, 262] width 156 height 36
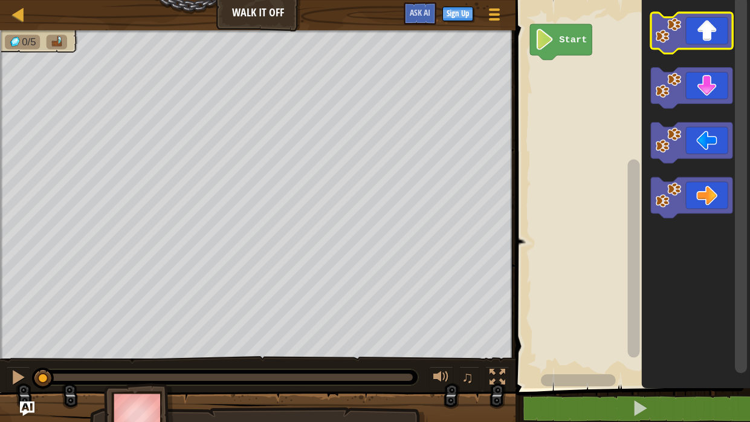
click at [691, 22] on icon "Blockly Workspace" at bounding box center [691, 33] width 82 height 41
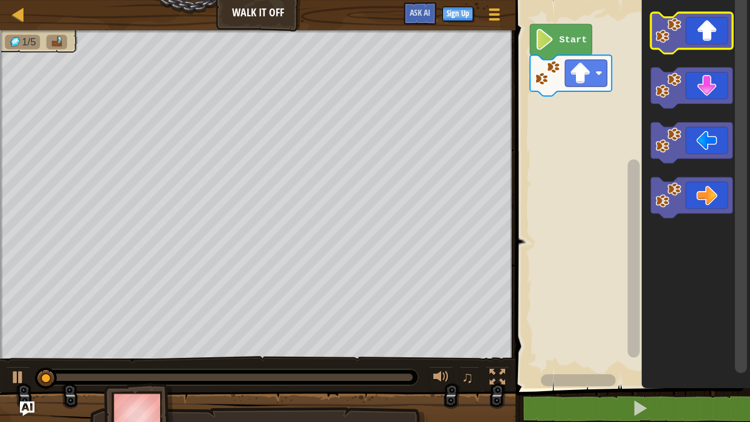
click at [690, 18] on icon "Blockly Workspace" at bounding box center [691, 33] width 82 height 41
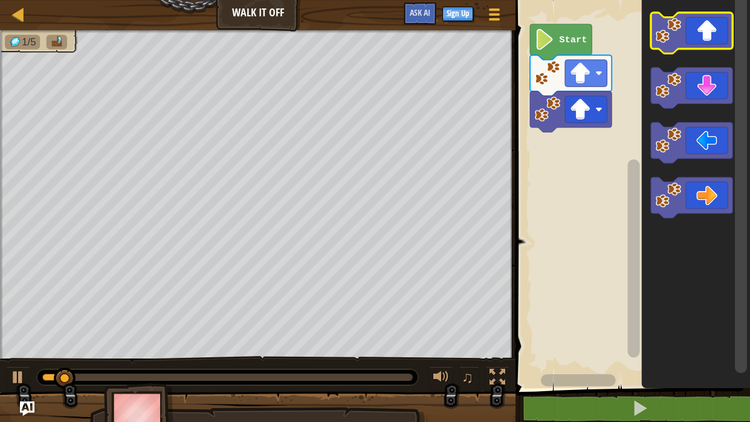
click at [690, 18] on icon "Blockly Workspace" at bounding box center [691, 33] width 82 height 41
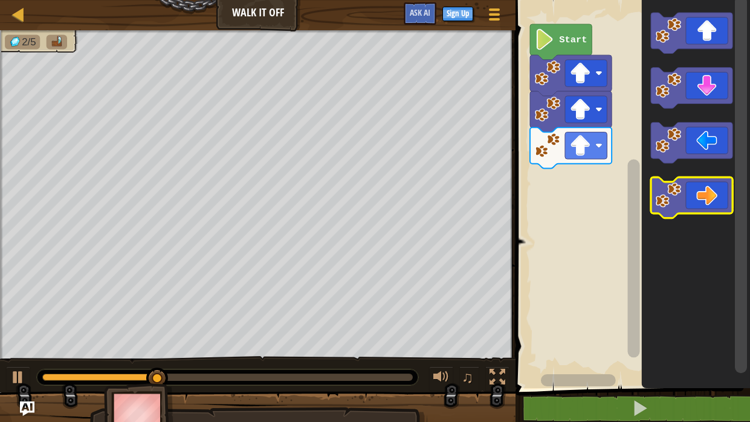
click at [693, 183] on icon "Blockly Workspace" at bounding box center [691, 197] width 82 height 41
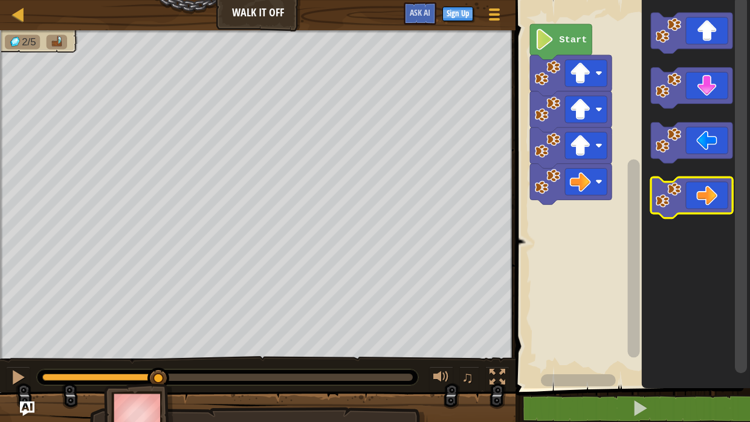
click at [693, 183] on icon "Blockly Workspace" at bounding box center [691, 197] width 82 height 41
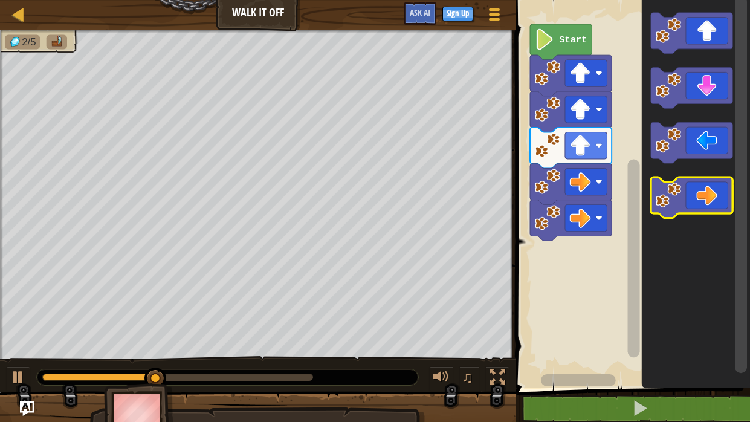
click at [693, 183] on icon "Blockly Workspace" at bounding box center [691, 197] width 82 height 41
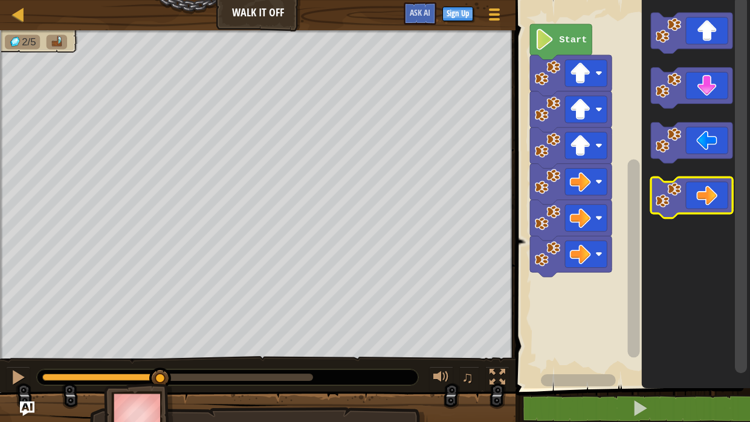
click at [693, 183] on icon "Blockly Workspace" at bounding box center [691, 197] width 82 height 41
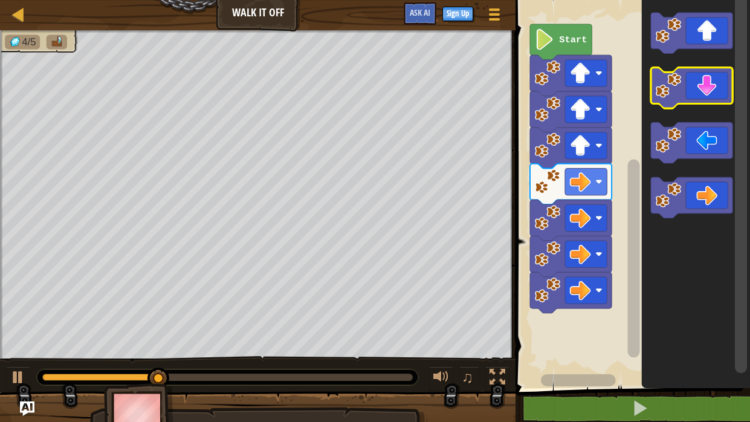
click at [695, 88] on icon "Blockly Workspace" at bounding box center [691, 88] width 82 height 41
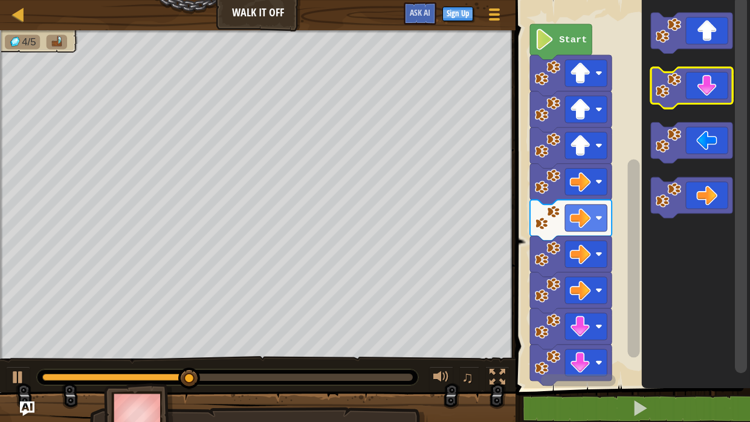
click at [695, 88] on icon "Blockly Workspace" at bounding box center [691, 88] width 82 height 41
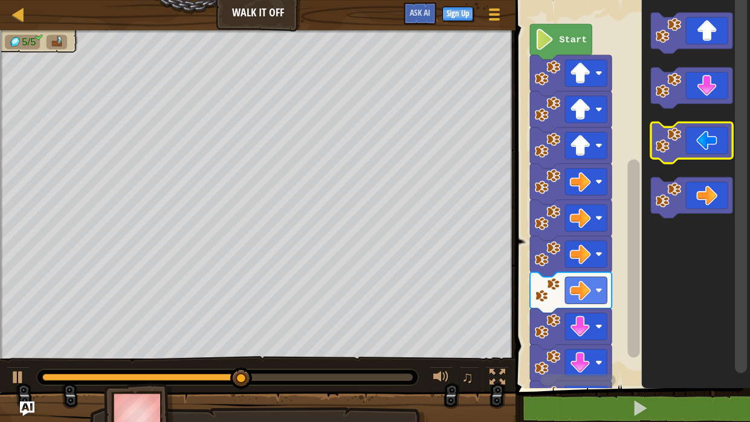
click at [695, 147] on icon "Blockly Workspace" at bounding box center [691, 142] width 82 height 41
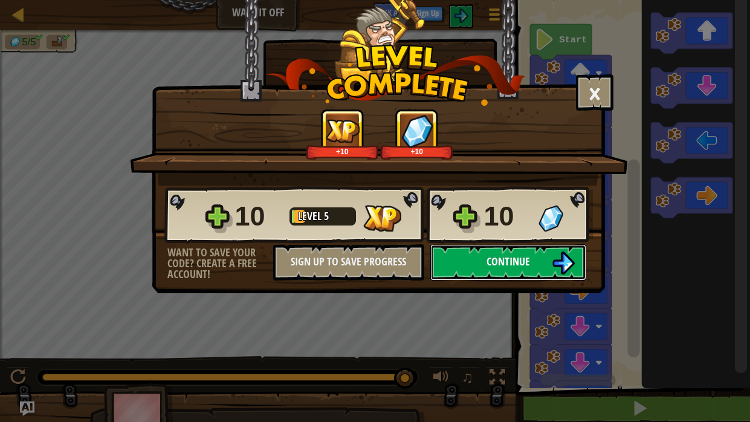
click at [570, 269] on img at bounding box center [562, 262] width 23 height 23
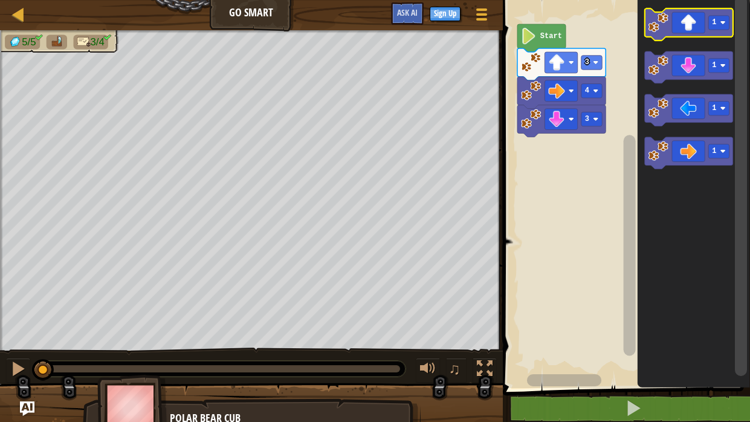
click at [686, 19] on icon "Blockly Workspace" at bounding box center [688, 24] width 88 height 32
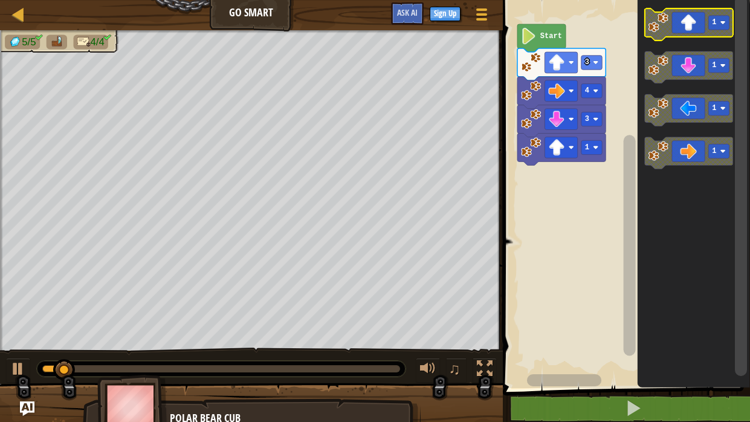
click at [686, 19] on icon "Blockly Workspace" at bounding box center [688, 24] width 88 height 32
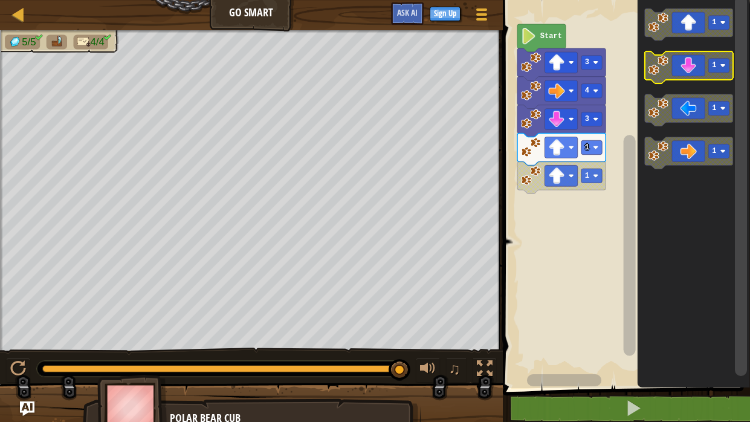
click at [687, 75] on icon "Blockly Workspace" at bounding box center [688, 67] width 88 height 32
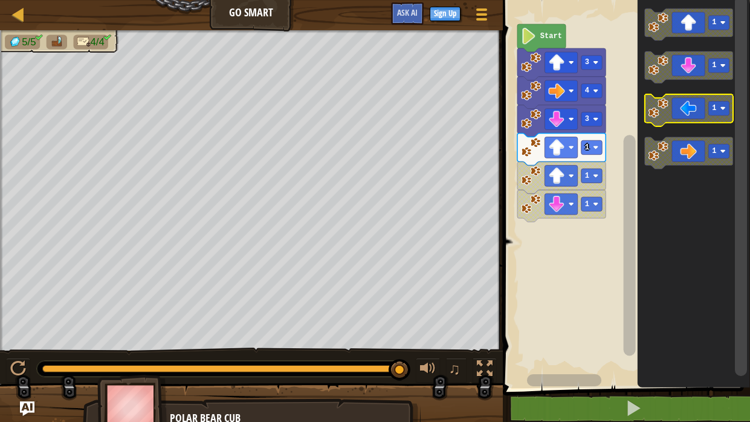
click at [689, 97] on icon "Blockly Workspace" at bounding box center [688, 110] width 88 height 32
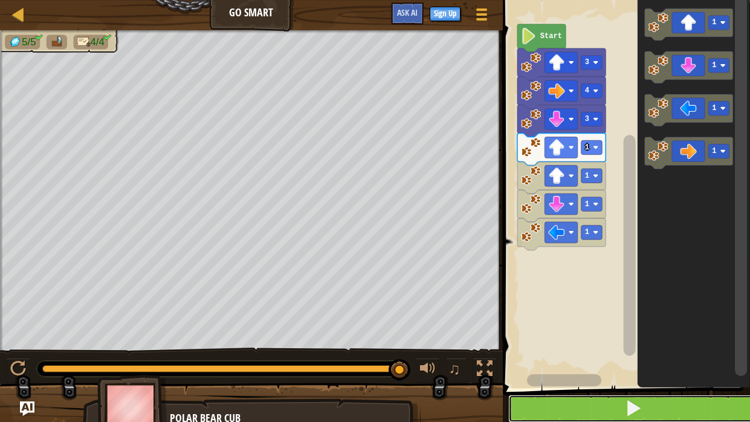
click at [631, 410] on span at bounding box center [632, 407] width 17 height 17
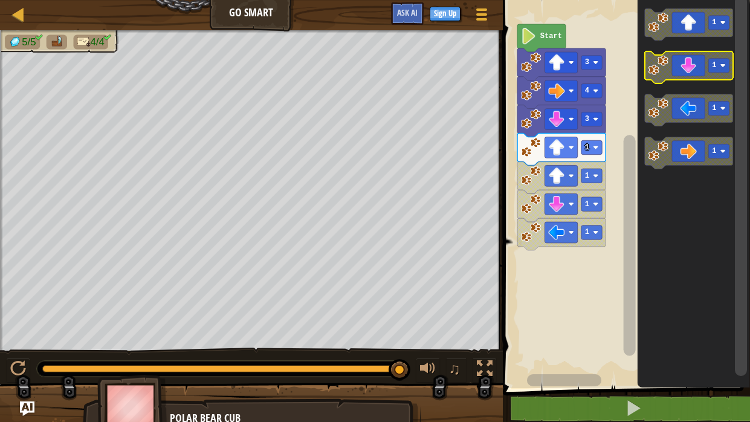
click at [687, 62] on icon "Blockly Workspace" at bounding box center [688, 67] width 88 height 32
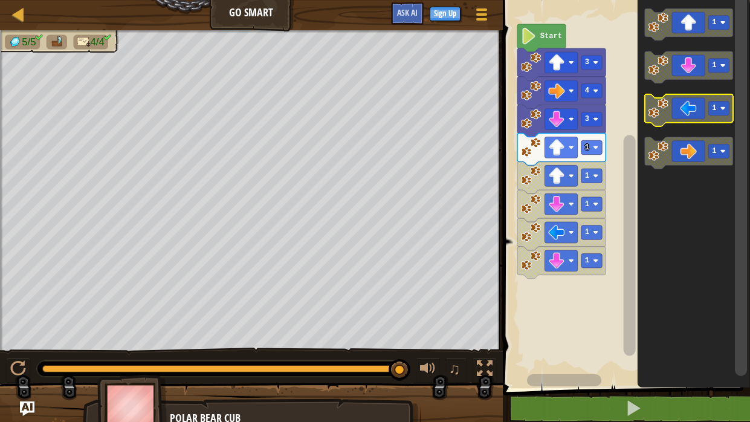
click at [673, 109] on icon "Blockly Workspace" at bounding box center [688, 110] width 88 height 32
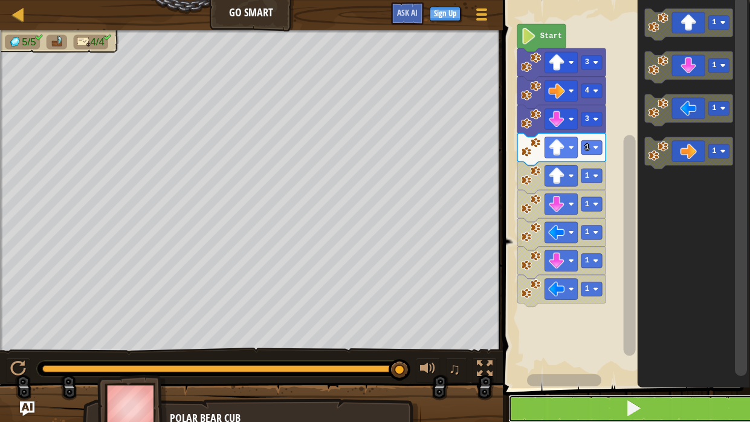
click at [615, 409] on button at bounding box center [633, 408] width 251 height 28
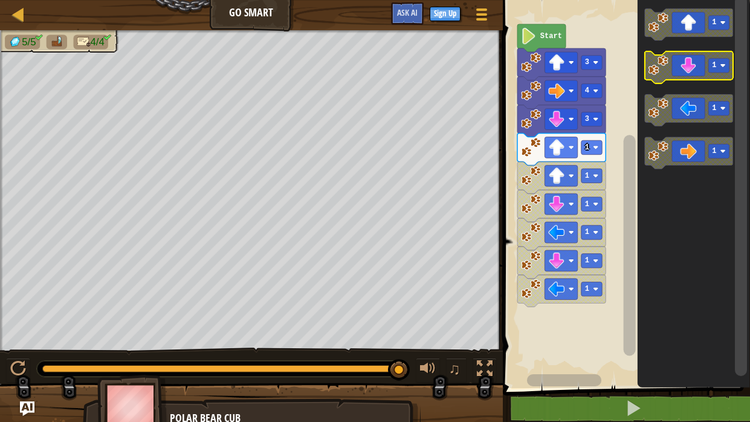
click at [686, 71] on icon "Blockly Workspace" at bounding box center [688, 67] width 88 height 32
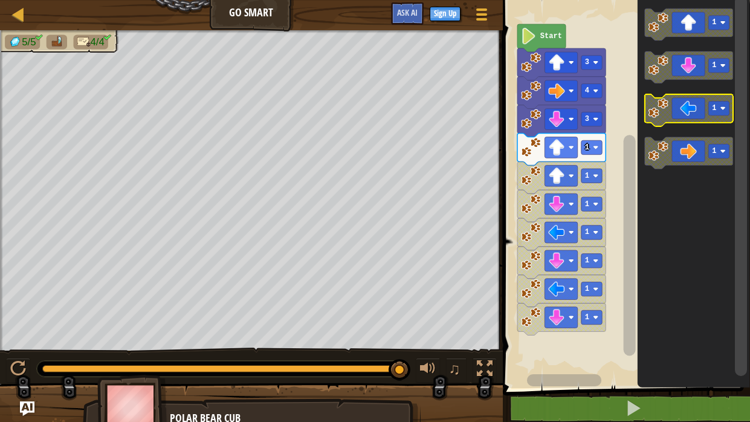
click at [679, 97] on icon "Blockly Workspace" at bounding box center [688, 110] width 88 height 32
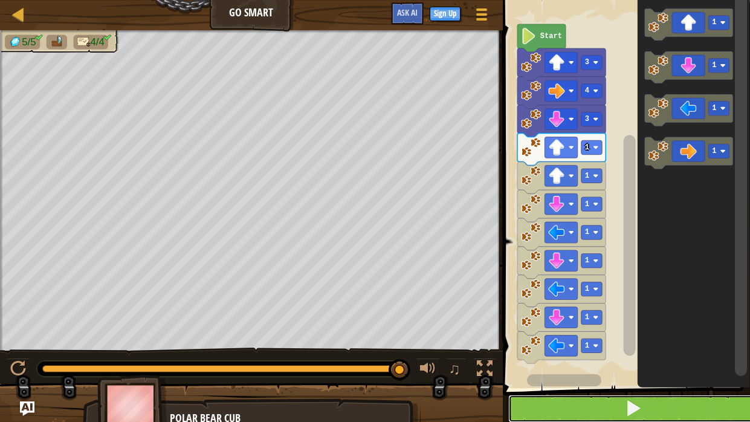
click at [590, 396] on button at bounding box center [633, 408] width 251 height 28
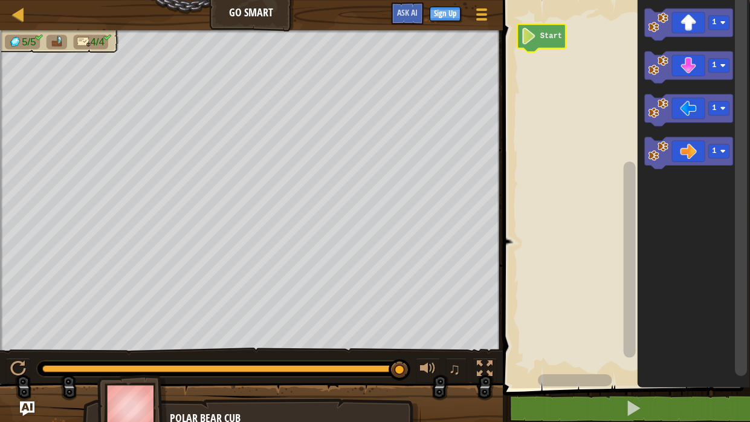
click at [529, 41] on image "Blockly Workspace" at bounding box center [529, 36] width 16 height 16
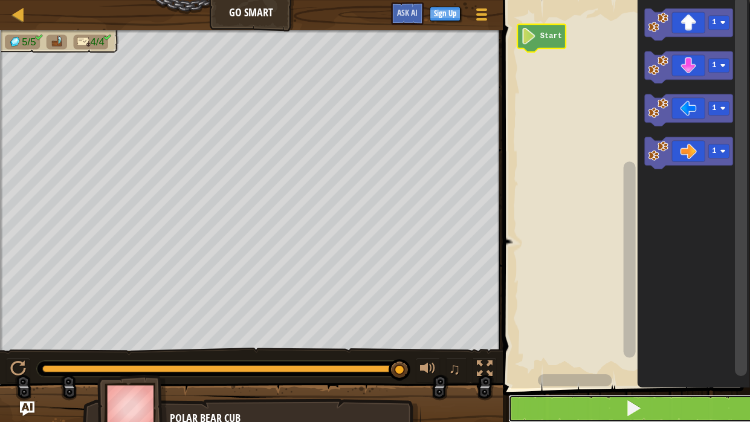
click at [596, 410] on button at bounding box center [633, 408] width 251 height 28
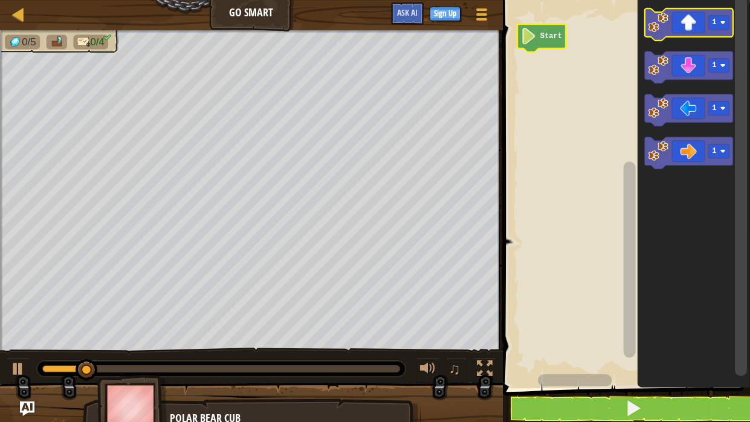
click at [673, 18] on icon "Blockly Workspace" at bounding box center [688, 24] width 88 height 32
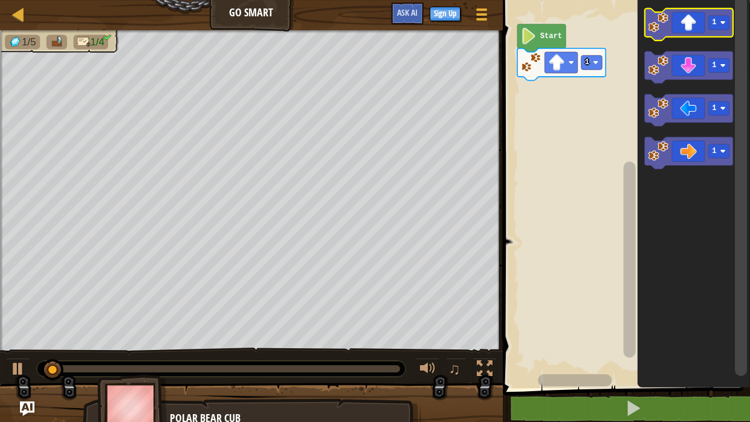
click at [673, 18] on icon "Blockly Workspace" at bounding box center [688, 24] width 88 height 32
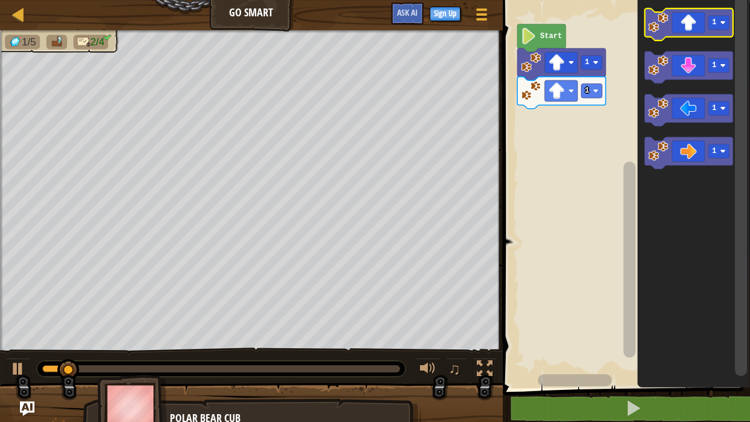
click at [673, 18] on icon "Blockly Workspace" at bounding box center [688, 24] width 88 height 32
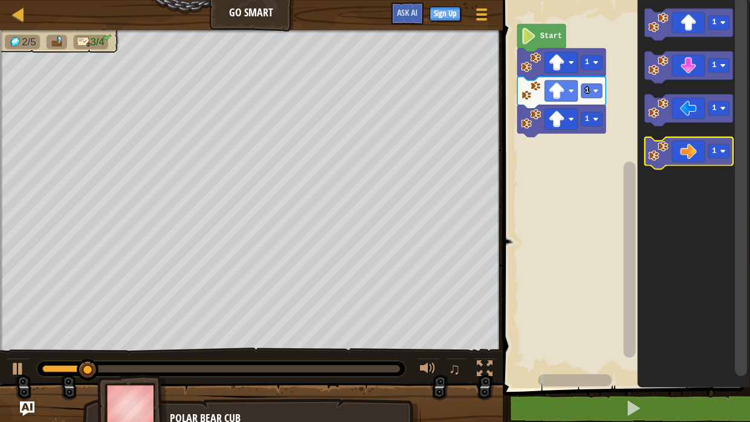
click at [702, 151] on icon "Blockly Workspace" at bounding box center [688, 153] width 88 height 32
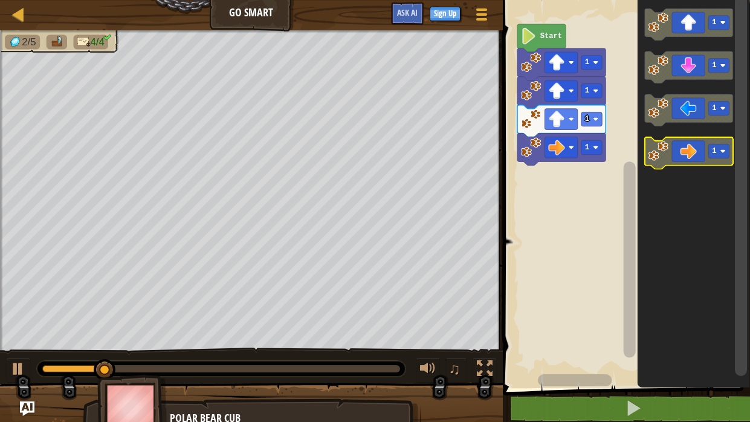
click at [702, 151] on icon "Blockly Workspace" at bounding box center [688, 153] width 88 height 32
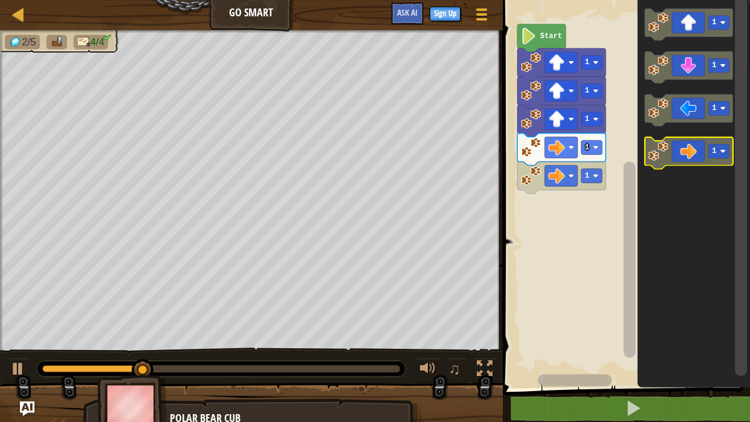
click at [702, 151] on icon "Blockly Workspace" at bounding box center [688, 153] width 88 height 32
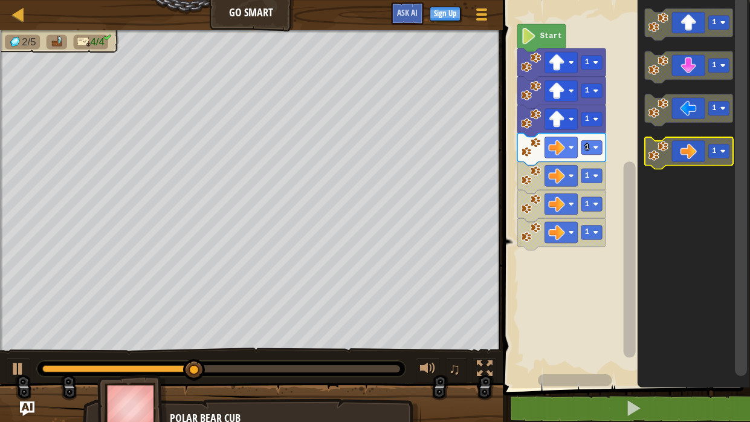
click at [702, 151] on icon "Blockly Workspace" at bounding box center [688, 153] width 88 height 32
